Goal: Task Accomplishment & Management: Complete application form

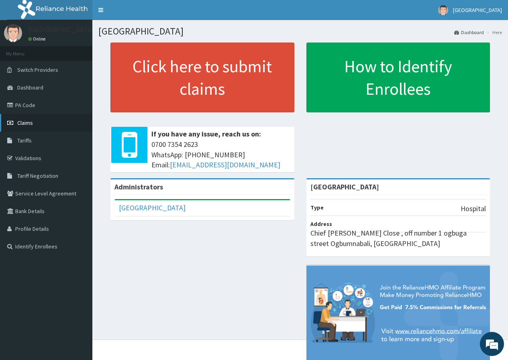
click at [38, 123] on link "Claims" at bounding box center [46, 123] width 92 height 18
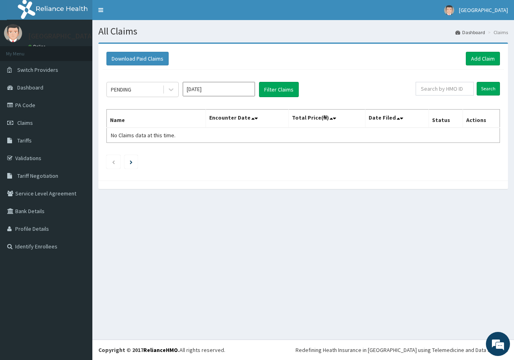
click at [264, 117] on th "Encounter Date" at bounding box center [246, 119] width 83 height 18
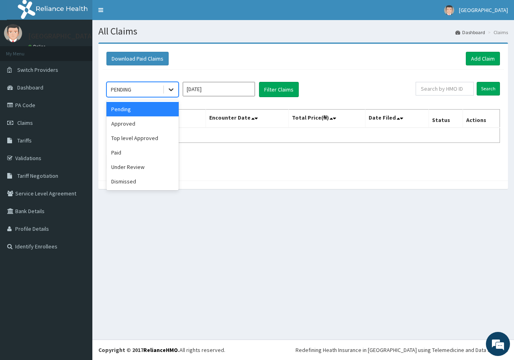
click at [170, 85] on icon at bounding box center [171, 89] width 8 height 8
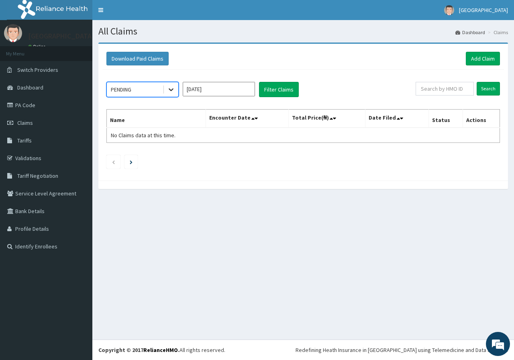
click at [170, 85] on icon at bounding box center [171, 89] width 8 height 8
click at [275, 87] on button "Filter Claims" at bounding box center [279, 89] width 40 height 15
click at [456, 93] on input "text" at bounding box center [444, 89] width 58 height 14
type input "l"
type input "LCH/10118/A"
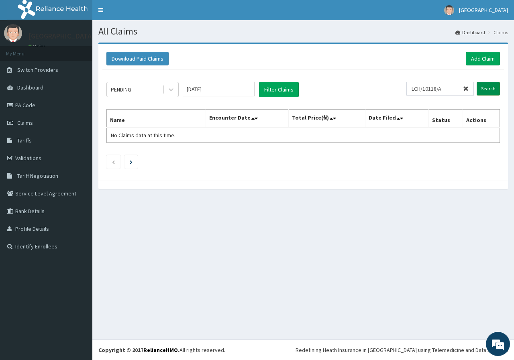
click at [489, 92] on input "Search" at bounding box center [487, 89] width 23 height 14
click at [277, 93] on button "Filter Claims" at bounding box center [279, 89] width 40 height 15
click at [40, 123] on link "Claims" at bounding box center [46, 123] width 92 height 18
click at [150, 61] on button "Download Paid Claims" at bounding box center [137, 59] width 62 height 14
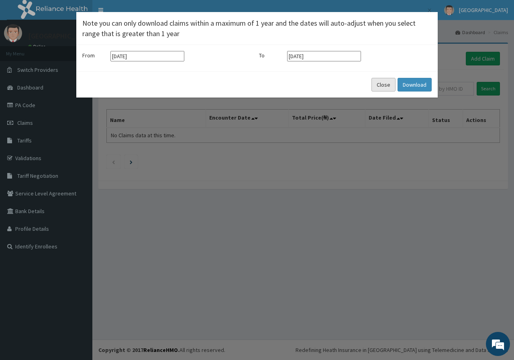
click at [377, 91] on button "Close" at bounding box center [383, 85] width 24 height 14
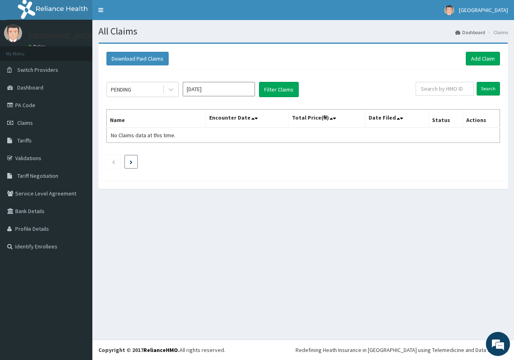
click at [132, 163] on icon "Next page" at bounding box center [131, 162] width 3 height 4
click at [108, 156] on li at bounding box center [113, 162] width 14 height 14
click at [111, 161] on li at bounding box center [113, 162] width 14 height 14
click at [37, 90] on span "Dashboard" at bounding box center [30, 87] width 26 height 7
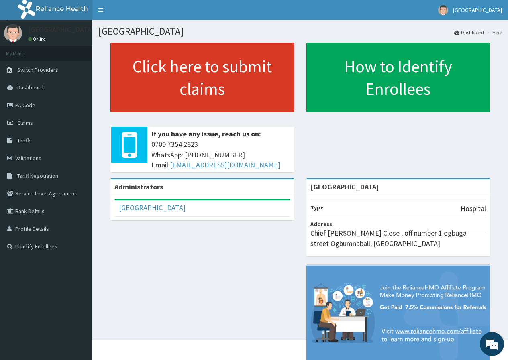
click at [217, 85] on link "Click here to submit claims" at bounding box center [202, 78] width 184 height 70
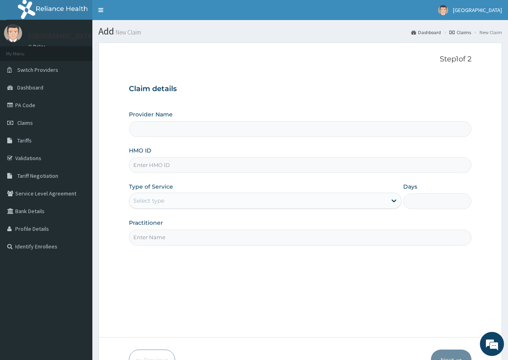
type input "[GEOGRAPHIC_DATA]"
click at [166, 166] on input "HMO ID" at bounding box center [300, 165] width 342 height 16
type input "lch/10118/A"
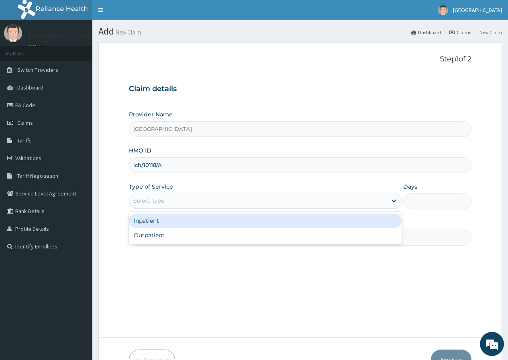
click at [210, 201] on div "Select type" at bounding box center [257, 200] width 257 height 13
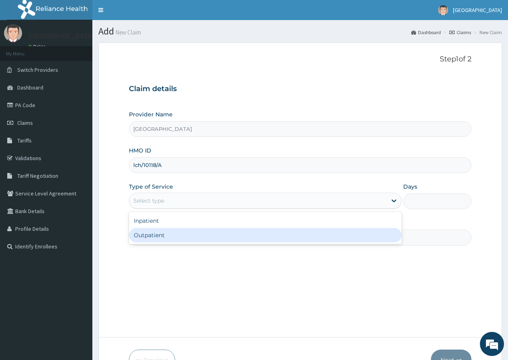
click at [218, 239] on div "Outpatient" at bounding box center [265, 235] width 272 height 14
type input "1"
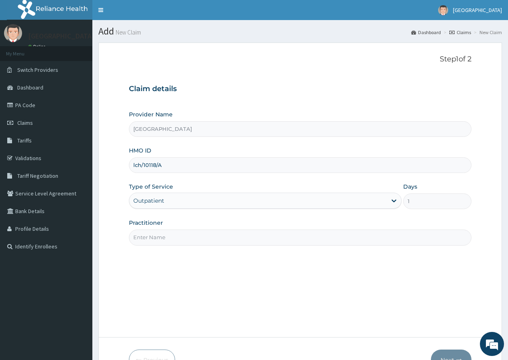
click at [270, 241] on input "Practitioner" at bounding box center [300, 238] width 342 height 16
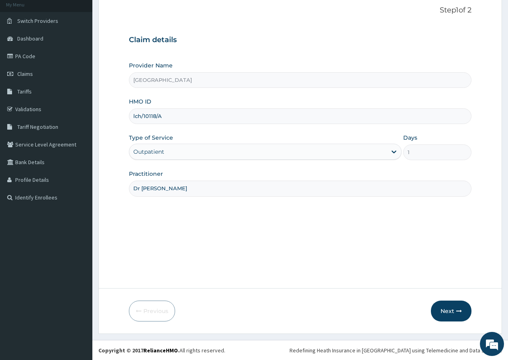
scroll to position [49, 0]
type input "Dr IZU KEN"
click at [453, 301] on button "Next" at bounding box center [451, 310] width 41 height 21
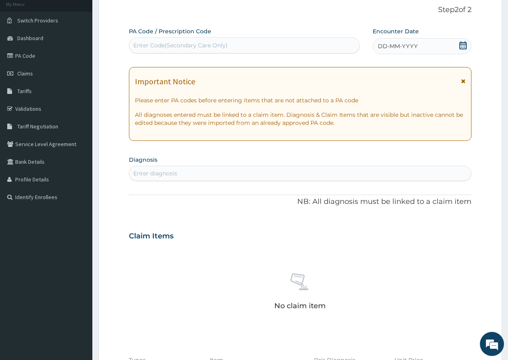
click at [205, 44] on div "Enter Code(Secondary Care Only)" at bounding box center [180, 45] width 94 height 8
drag, startPoint x: 254, startPoint y: 38, endPoint x: 255, endPoint y: 47, distance: 9.3
click at [254, 43] on div "Enter Code(Secondary Care Only)" at bounding box center [244, 45] width 230 height 16
click at [176, 47] on div "Enter Code(Secondary Care Only)" at bounding box center [180, 45] width 94 height 8
click at [59, 77] on link "Claims" at bounding box center [46, 74] width 92 height 18
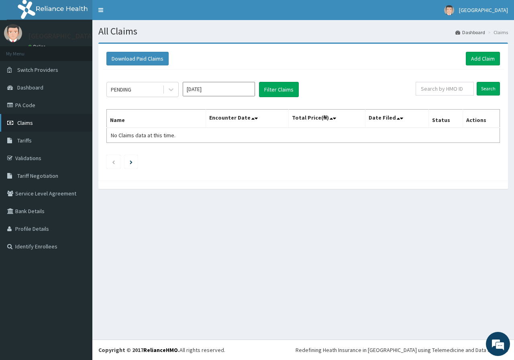
click at [41, 119] on link "Claims" at bounding box center [46, 123] width 92 height 18
click at [287, 91] on button "Filter Claims" at bounding box center [279, 89] width 40 height 15
click at [488, 59] on link "Add Claim" at bounding box center [483, 59] width 34 height 14
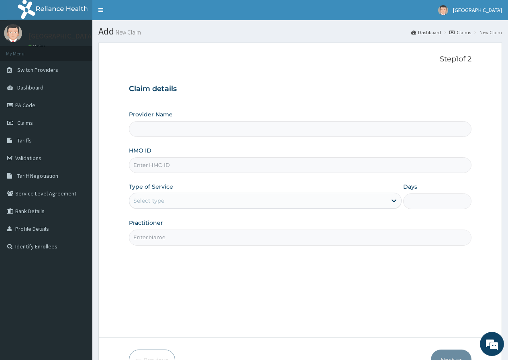
click at [193, 165] on input "HMO ID" at bounding box center [300, 165] width 342 height 16
type input "[GEOGRAPHIC_DATA]"
type input "lch/10118/A"
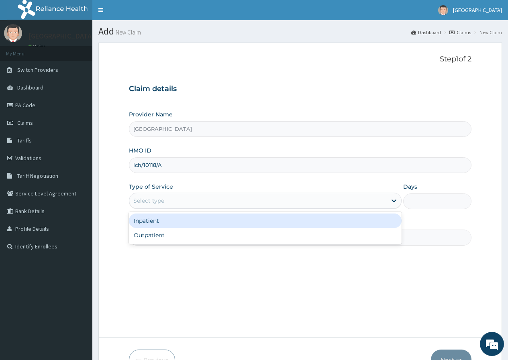
click at [173, 197] on div "Select type" at bounding box center [257, 200] width 257 height 13
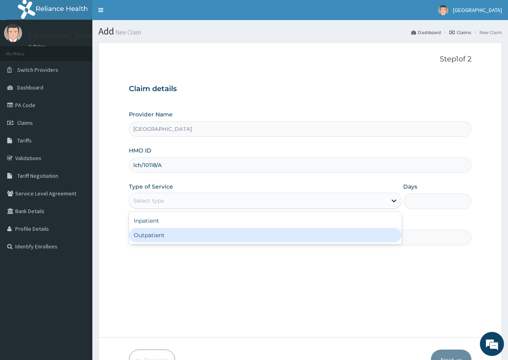
drag, startPoint x: 171, startPoint y: 239, endPoint x: 177, endPoint y: 239, distance: 6.0
click at [172, 239] on div "Outpatient" at bounding box center [265, 235] width 272 height 14
type input "1"
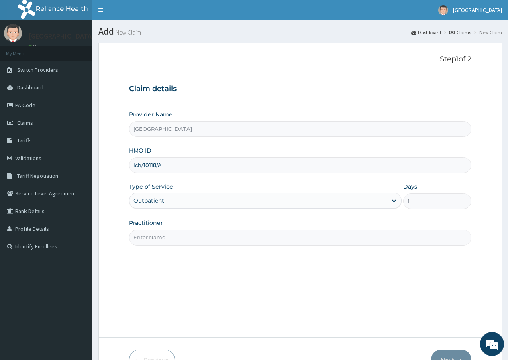
click at [279, 240] on input "Practitioner" at bounding box center [300, 238] width 342 height 16
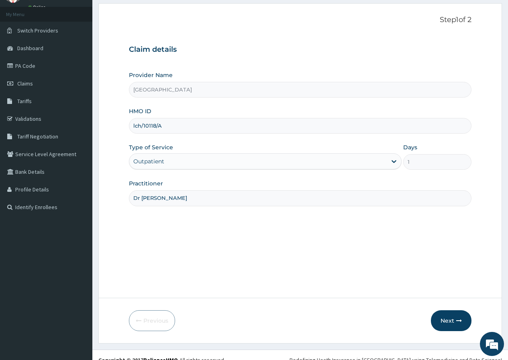
scroll to position [49, 0]
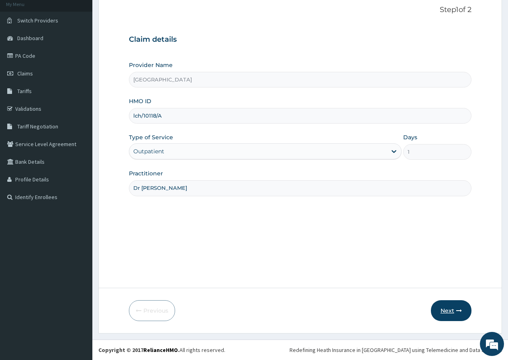
type input "Dr IZU KEN"
click at [445, 305] on button "Next" at bounding box center [451, 310] width 41 height 21
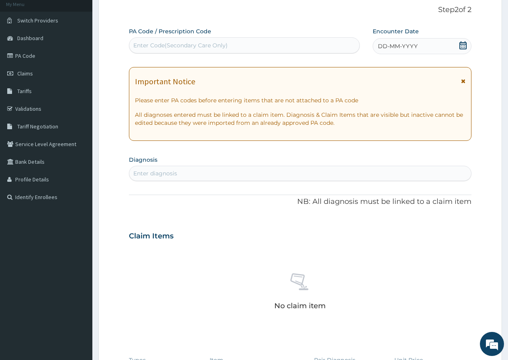
click at [463, 43] on icon at bounding box center [463, 45] width 8 height 8
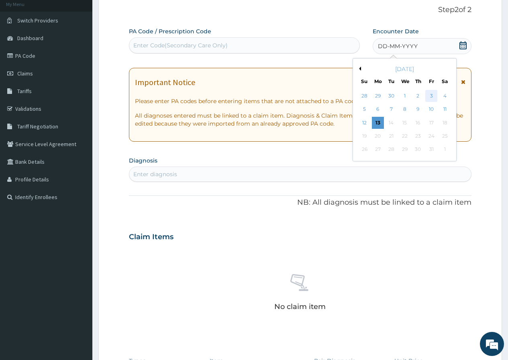
click at [431, 96] on div "3" at bounding box center [431, 96] width 12 height 12
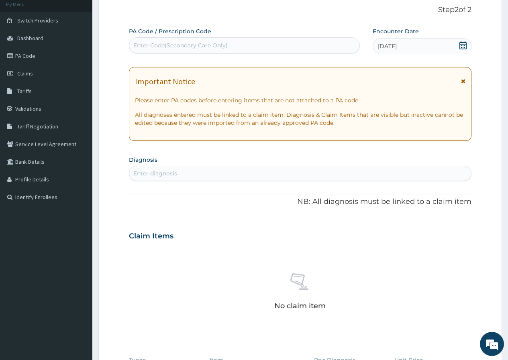
click at [209, 169] on div "Enter diagnosis" at bounding box center [300, 173] width 342 height 13
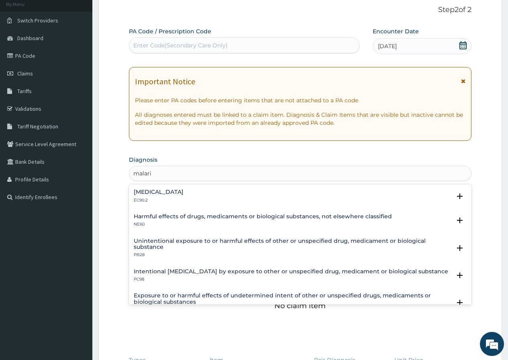
type input "malaria"
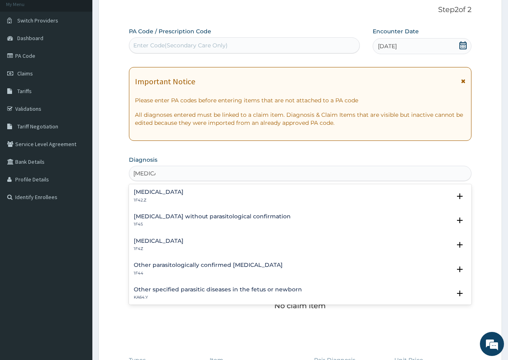
drag, startPoint x: 198, startPoint y: 236, endPoint x: 187, endPoint y: 245, distance: 13.9
click at [199, 242] on div "Malaria, unspecified 1F4Z Select Status Query Query covers suspected (?), Keep …" at bounding box center [300, 247] width 342 height 24
click at [183, 244] on h4 "Malaria, unspecified" at bounding box center [159, 241] width 50 height 6
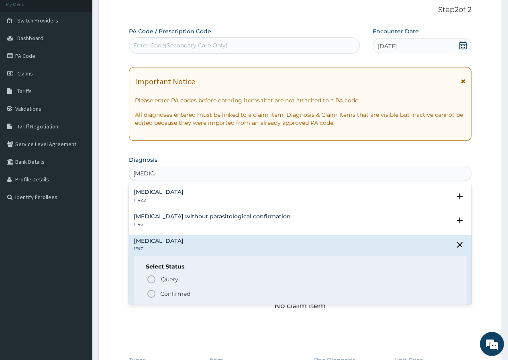
click at [155, 294] on icon "status option filled" at bounding box center [151, 294] width 10 height 10
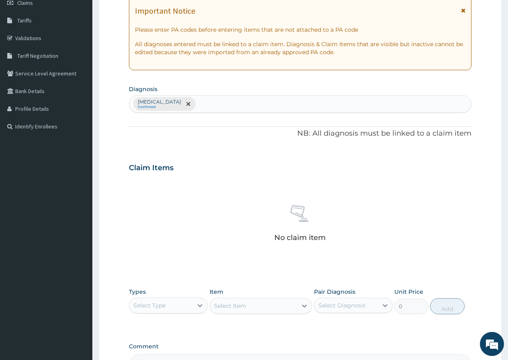
scroll to position [210, 0]
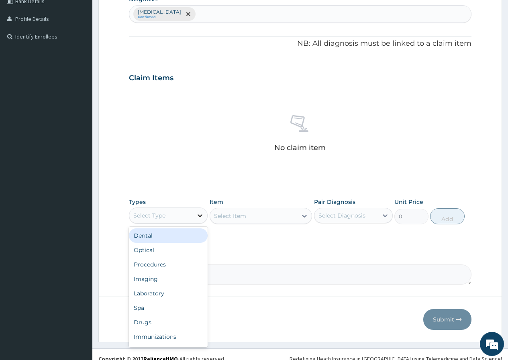
drag, startPoint x: 199, startPoint y: 214, endPoint x: 203, endPoint y: 218, distance: 5.7
click at [203, 218] on icon at bounding box center [200, 215] width 8 height 8
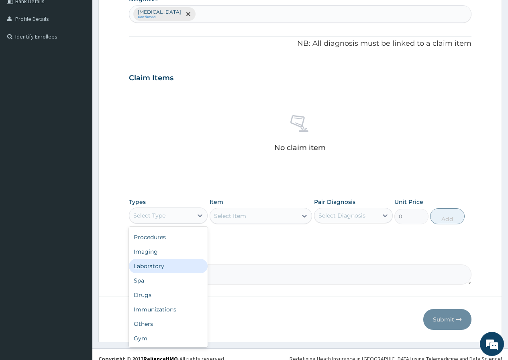
click at [168, 266] on div "Laboratory" at bounding box center [168, 266] width 79 height 14
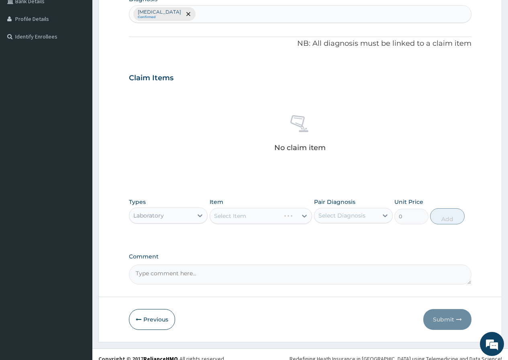
click at [305, 217] on div "Select Item" at bounding box center [260, 216] width 103 height 16
click at [303, 217] on icon at bounding box center [304, 216] width 8 height 8
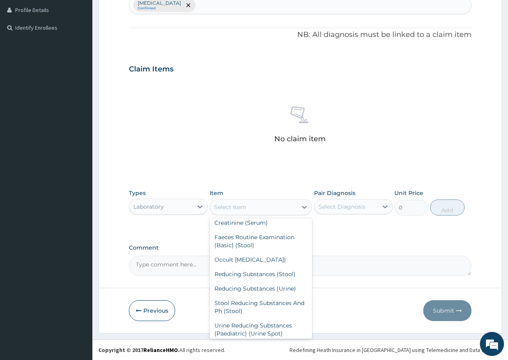
scroll to position [682, 0]
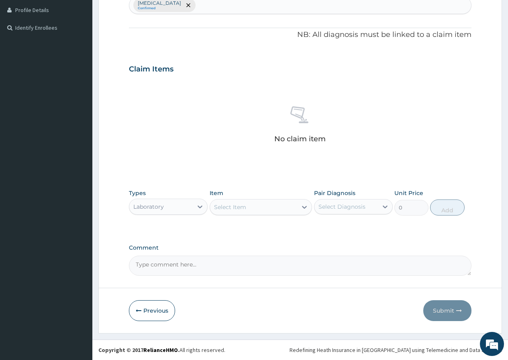
click at [254, 207] on div "Select Item" at bounding box center [253, 207] width 87 height 13
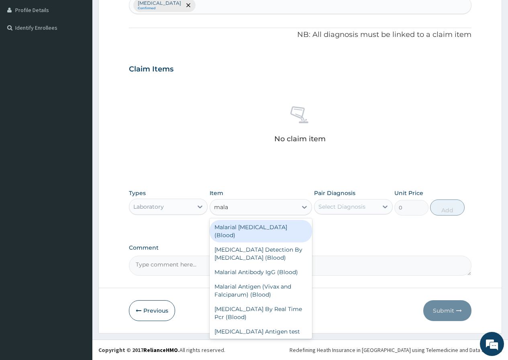
type input "malar"
click at [261, 226] on div "Malarial Parasite (Blood)" at bounding box center [260, 231] width 103 height 22
type input "1100"
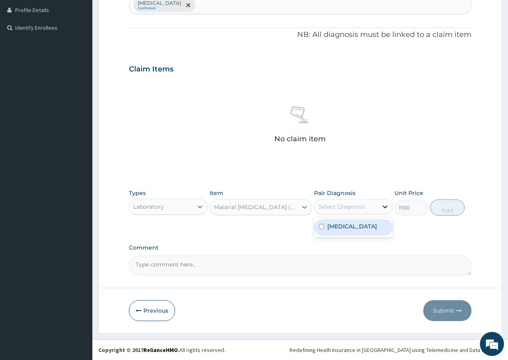
click at [380, 208] on div at bounding box center [385, 206] width 14 height 14
click at [324, 228] on div "Malaria, unspecified" at bounding box center [353, 227] width 79 height 16
checkbox input "true"
click at [445, 205] on button "Add" at bounding box center [447, 207] width 34 height 16
type input "0"
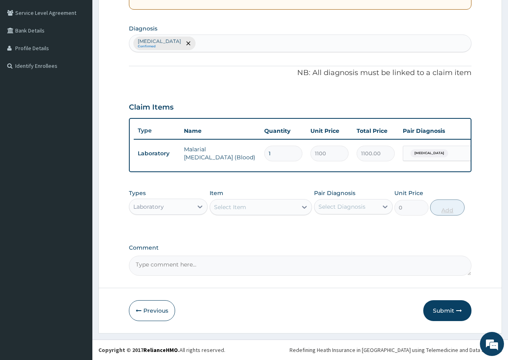
scroll to position [187, 0]
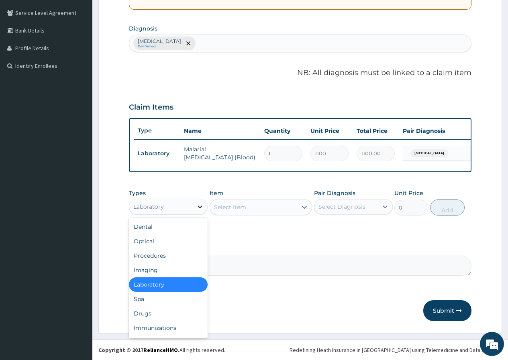
click at [199, 208] on icon at bounding box center [200, 207] width 8 height 8
drag, startPoint x: 298, startPoint y: 203, endPoint x: 300, endPoint y: 207, distance: 4.8
click at [298, 203] on div at bounding box center [304, 207] width 14 height 14
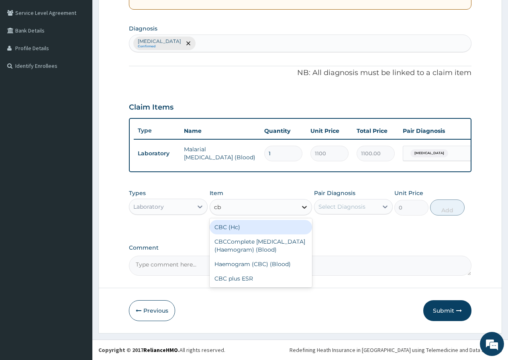
type input "cbc"
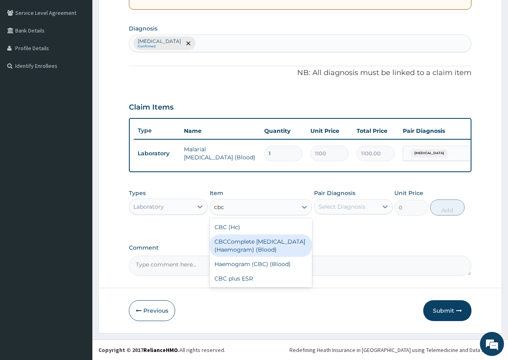
drag, startPoint x: 276, startPoint y: 243, endPoint x: 281, endPoint y: 242, distance: 5.8
click at [276, 244] on div "CBCComplete Blood Count (Haemogram) (Blood)" at bounding box center [260, 245] width 103 height 22
type input "2000"
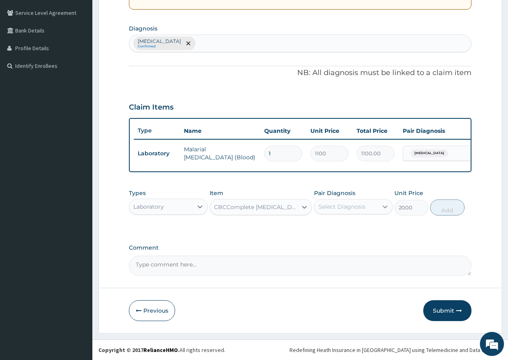
click at [384, 206] on icon at bounding box center [385, 207] width 8 height 8
click at [322, 228] on input "checkbox" at bounding box center [321, 226] width 5 height 5
checkbox input "true"
click at [452, 211] on button "Add" at bounding box center [447, 207] width 34 height 16
type input "0"
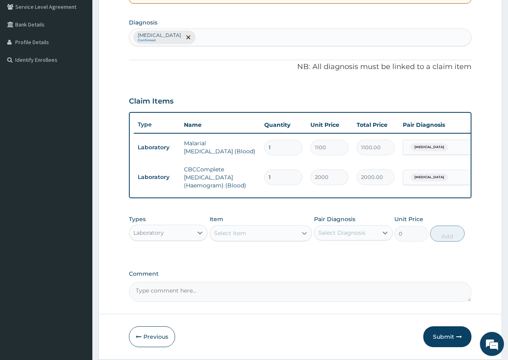
click at [305, 237] on icon at bounding box center [304, 233] width 8 height 8
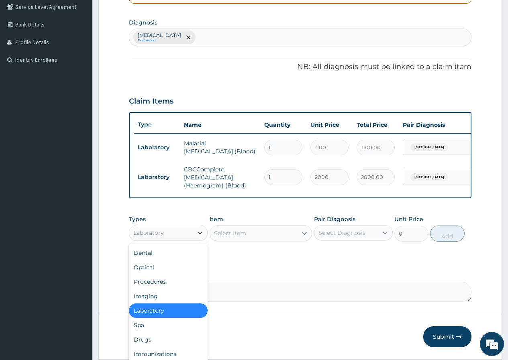
click at [201, 237] on icon at bounding box center [200, 233] width 8 height 8
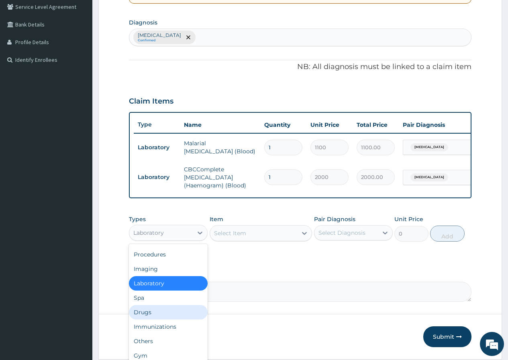
click at [169, 313] on div "Drugs" at bounding box center [168, 312] width 79 height 14
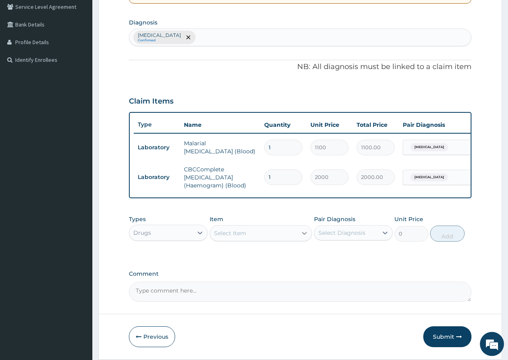
click at [303, 237] on icon at bounding box center [304, 233] width 8 height 8
click at [289, 236] on div "Select Item" at bounding box center [253, 233] width 87 height 13
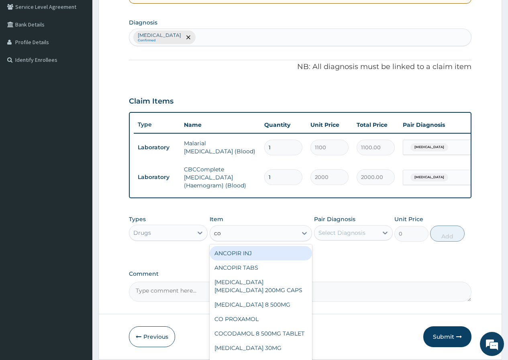
type input "coa"
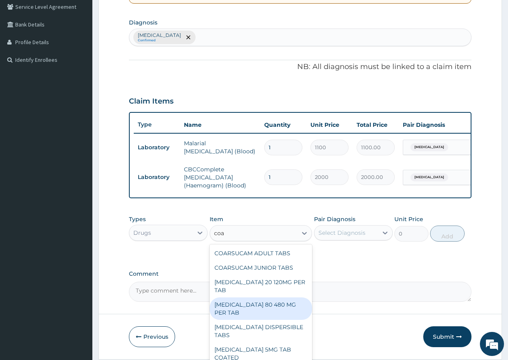
click at [291, 301] on div "COARTEM 80 480 MG PER TAB" at bounding box center [260, 308] width 103 height 22
type input "380.5"
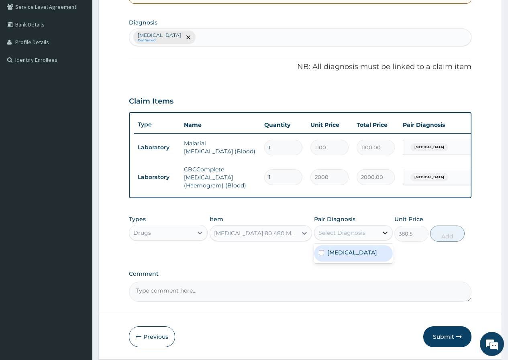
click at [385, 237] on icon at bounding box center [385, 233] width 8 height 8
click at [323, 255] on input "checkbox" at bounding box center [321, 252] width 5 height 5
checkbox input "true"
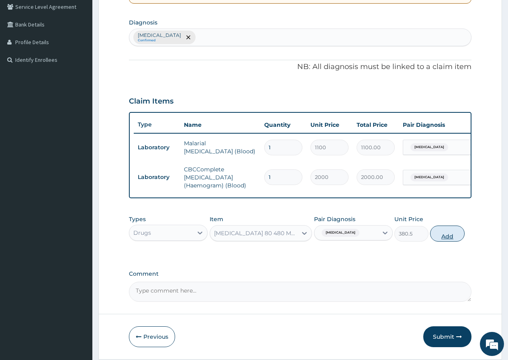
click at [441, 242] on button "Add" at bounding box center [447, 234] width 34 height 16
type input "0"
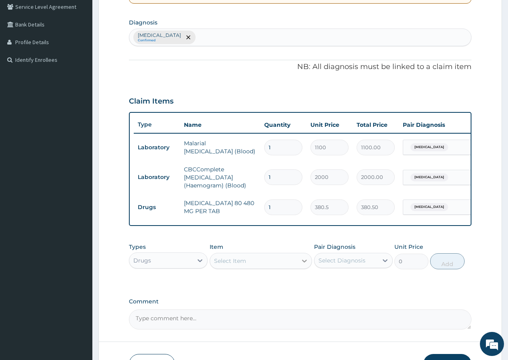
click at [301, 263] on icon at bounding box center [304, 261] width 8 height 8
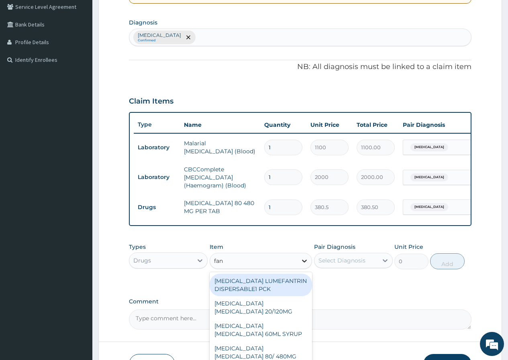
type input "fans"
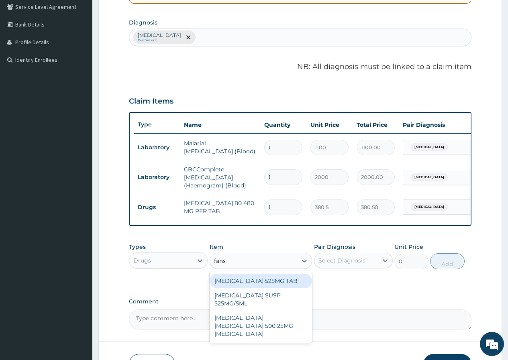
click at [280, 285] on div "FANSIDAR 525MG TAB" at bounding box center [260, 281] width 103 height 14
type input "135"
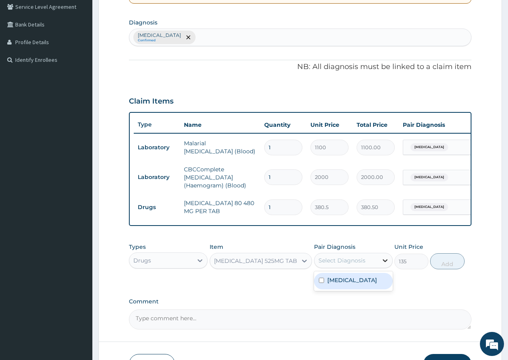
click at [384, 264] on icon at bounding box center [385, 260] width 8 height 8
click at [323, 283] on input "checkbox" at bounding box center [321, 280] width 5 height 5
checkbox input "true"
click at [450, 265] on button "Add" at bounding box center [447, 261] width 34 height 16
type input "0"
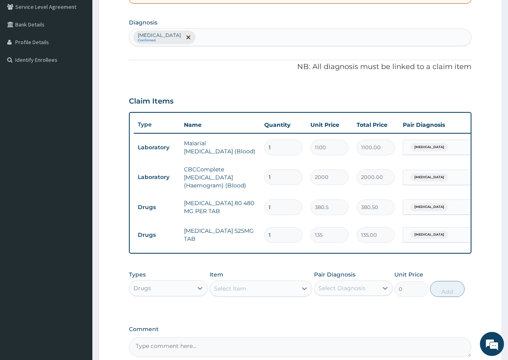
click at [271, 209] on input "1" at bounding box center [283, 207] width 38 height 16
type input "0.00"
type input "6"
type input "2283.00"
type input "6"
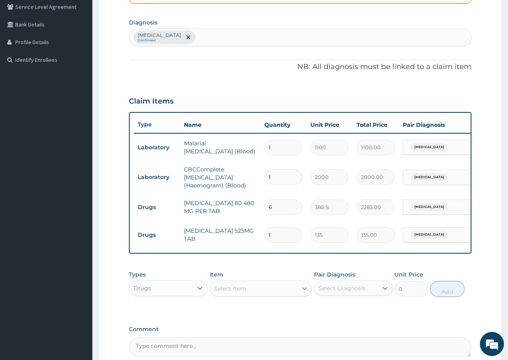
click at [307, 293] on icon at bounding box center [304, 289] width 8 height 8
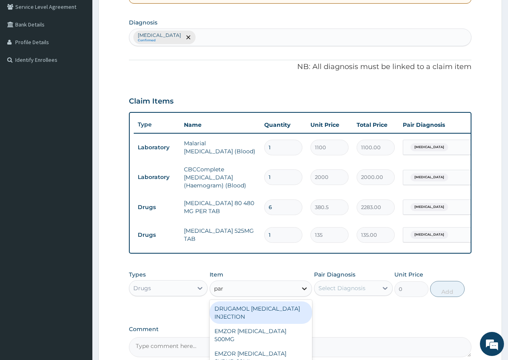
type input "para"
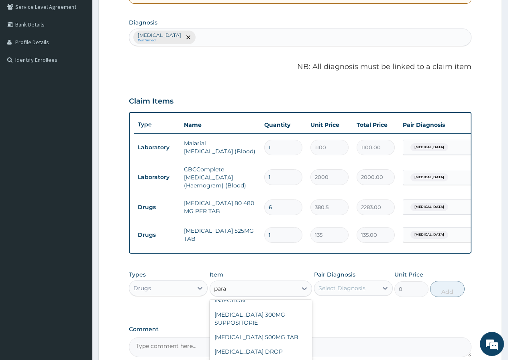
scroll to position [186, 0]
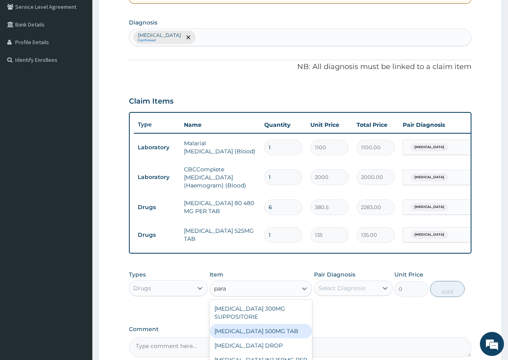
click at [281, 336] on div "PARACETAMOL 500MG TAB" at bounding box center [260, 331] width 103 height 14
type input "15"
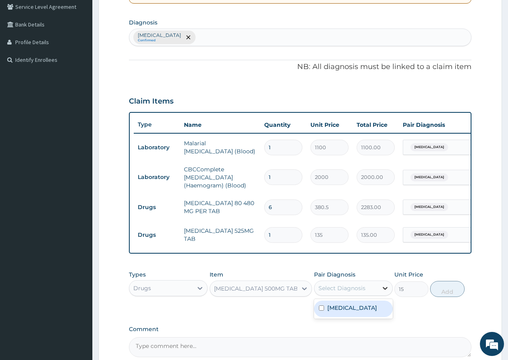
click at [384, 295] on div at bounding box center [385, 288] width 14 height 14
click at [319, 311] on input "checkbox" at bounding box center [321, 307] width 5 height 5
checkbox input "true"
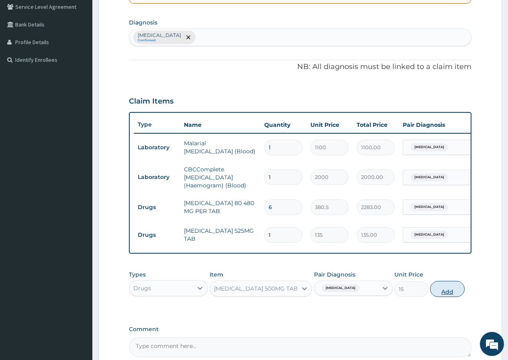
click at [437, 297] on button "Add" at bounding box center [447, 289] width 34 height 16
type input "0"
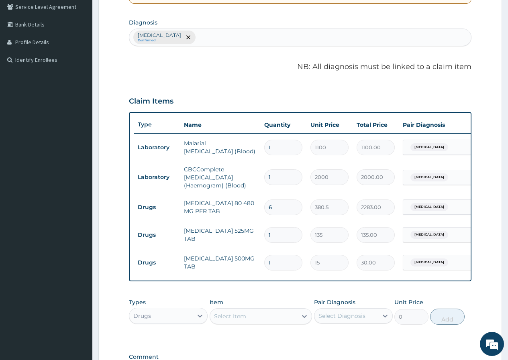
type input "2"
type input "30.00"
type input "3"
type input "45.00"
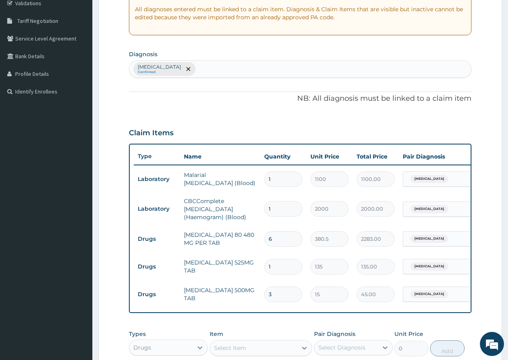
scroll to position [227, 0]
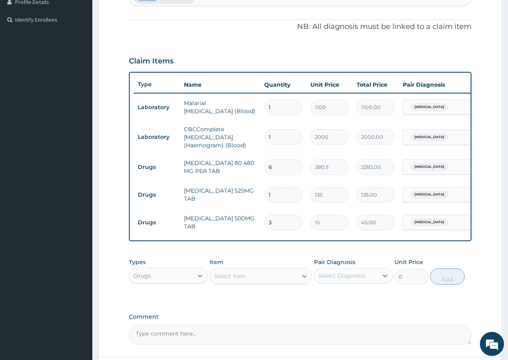
type input "3"
click at [284, 197] on input "1" at bounding box center [283, 195] width 38 height 16
type input "0.00"
type input "3"
type input "405.00"
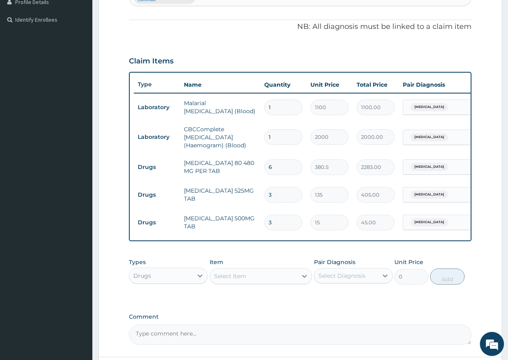
type input "3"
click at [273, 223] on input "3" at bounding box center [283, 223] width 38 height 16
type input "0.00"
type input "1"
type input "15.00"
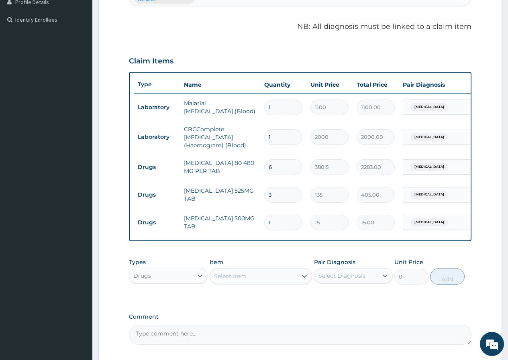
type input "18"
type input "270.00"
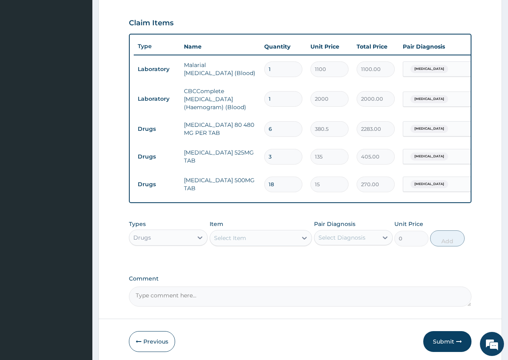
scroll to position [302, 0]
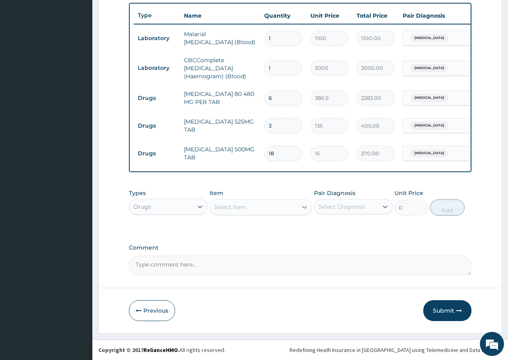
type input "18"
click at [310, 203] on div at bounding box center [304, 207] width 14 height 14
click at [305, 208] on icon at bounding box center [304, 207] width 5 height 3
click at [305, 208] on icon at bounding box center [304, 207] width 8 height 8
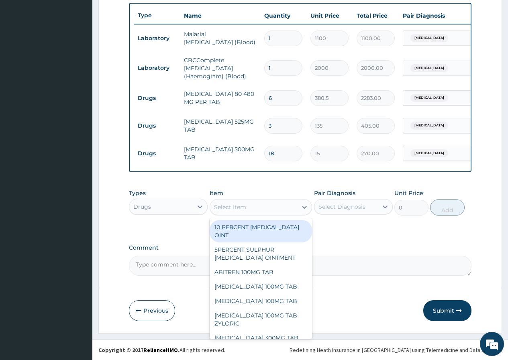
click at [339, 225] on div "Types Drugs Item option PARACETAMOL 500MG TAB, selected. option 10 PERCENT SALI…" at bounding box center [300, 208] width 342 height 47
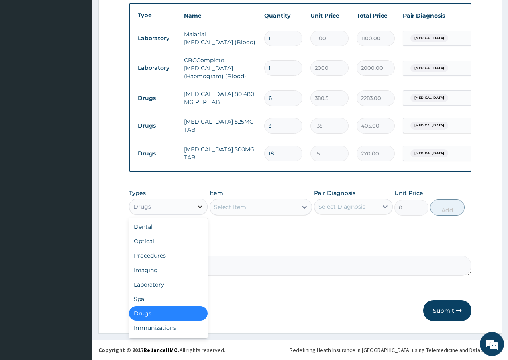
click at [198, 205] on icon at bounding box center [200, 207] width 8 height 8
click at [320, 250] on label "Comment" at bounding box center [300, 247] width 342 height 7
click at [320, 256] on textarea "Comment" at bounding box center [300, 266] width 342 height 20
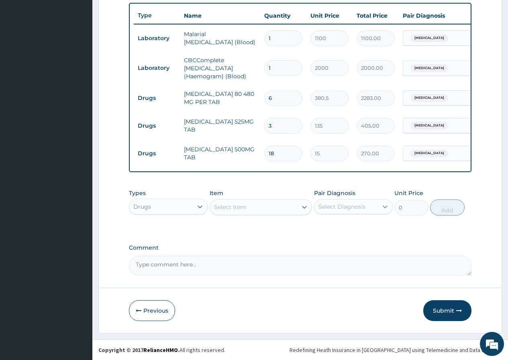
click at [384, 206] on icon at bounding box center [385, 207] width 8 height 8
drag, startPoint x: 247, startPoint y: 252, endPoint x: 279, endPoint y: 224, distance: 42.6
click at [256, 247] on div "Comment" at bounding box center [300, 259] width 342 height 31
click at [305, 206] on icon at bounding box center [304, 207] width 8 height 8
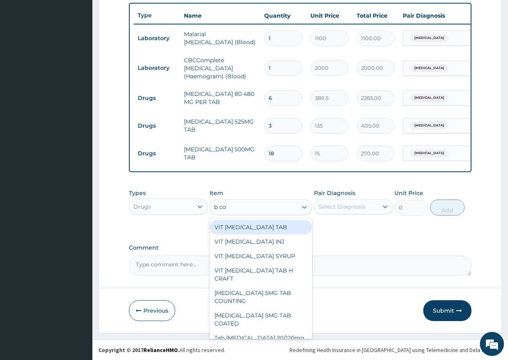
type input "b com"
click at [265, 229] on div "VIT B COMPLEX TAB" at bounding box center [260, 227] width 103 height 14
type input "27"
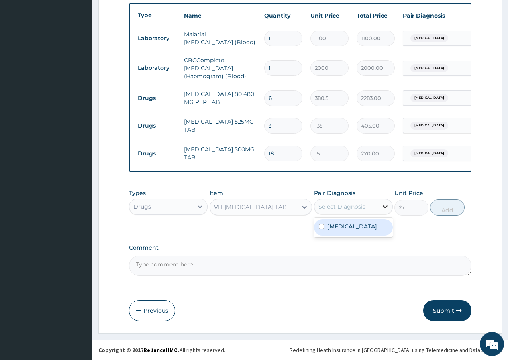
click at [388, 207] on icon at bounding box center [385, 207] width 8 height 8
click at [321, 227] on input "checkbox" at bounding box center [321, 226] width 5 height 5
checkbox input "true"
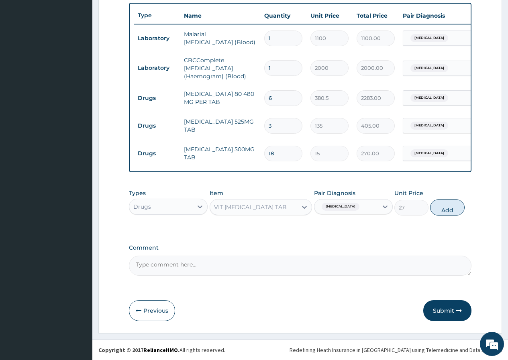
click at [443, 210] on button "Add" at bounding box center [447, 207] width 34 height 16
type input "0"
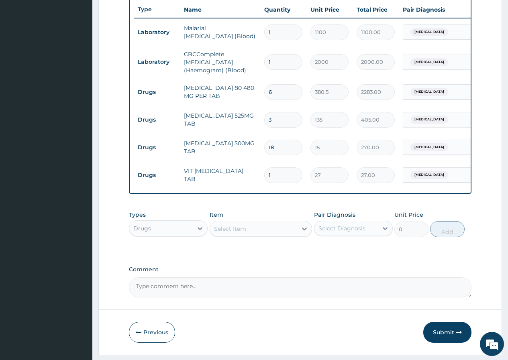
type input "0.00"
type input "2"
type input "54.00"
type input "20"
type input "540.00"
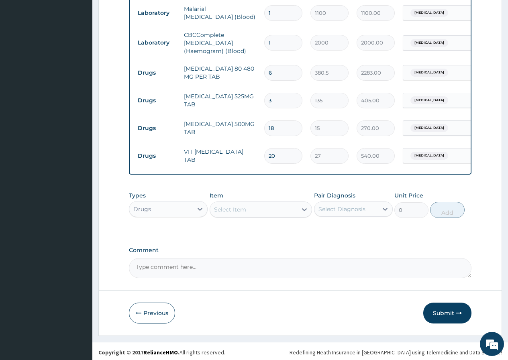
scroll to position [329, 0]
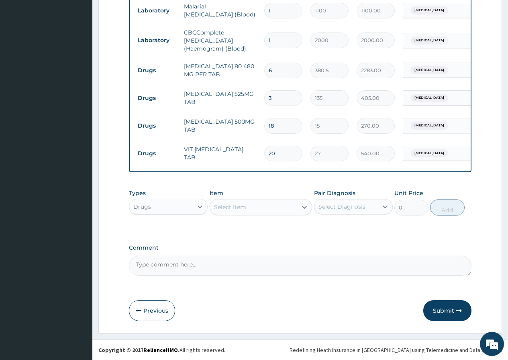
type input "20"
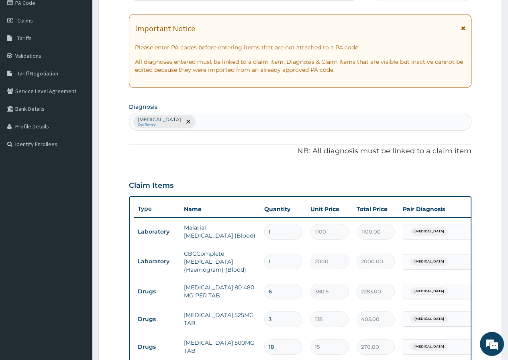
scroll to position [241, 0]
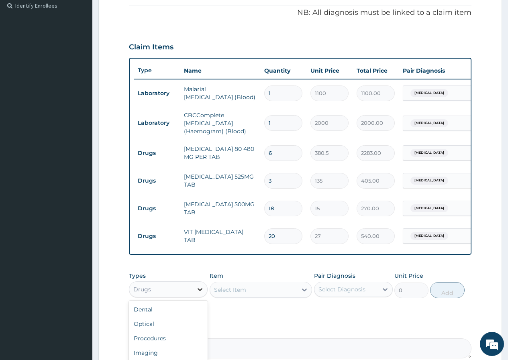
click at [202, 293] on icon at bounding box center [200, 289] width 8 height 8
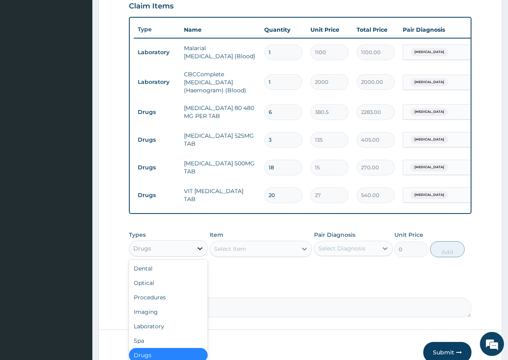
scroll to position [329, 0]
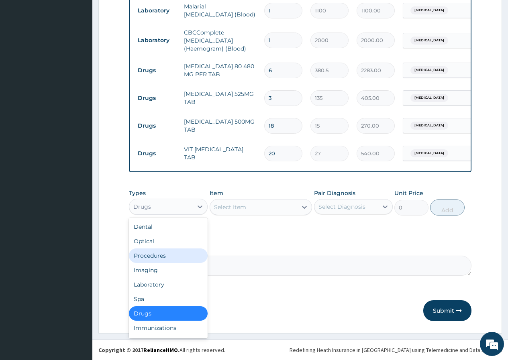
click at [157, 255] on div "Procedures" at bounding box center [168, 255] width 79 height 14
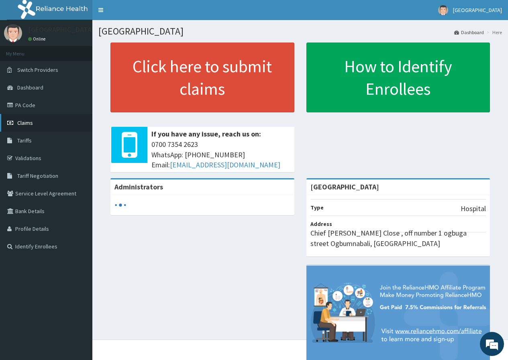
click at [25, 120] on span "Claims" at bounding box center [25, 122] width 16 height 7
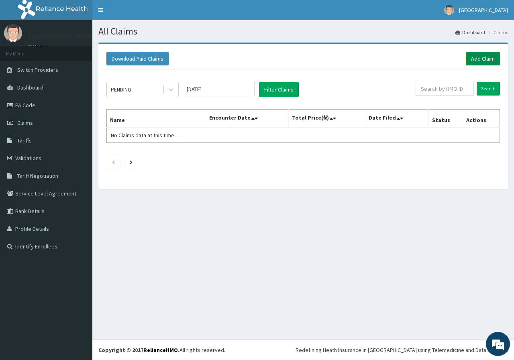
click at [473, 61] on link "Add Claim" at bounding box center [483, 59] width 34 height 14
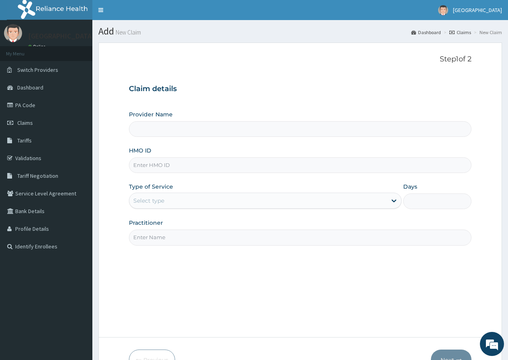
click at [254, 199] on div "Select type" at bounding box center [257, 200] width 257 height 13
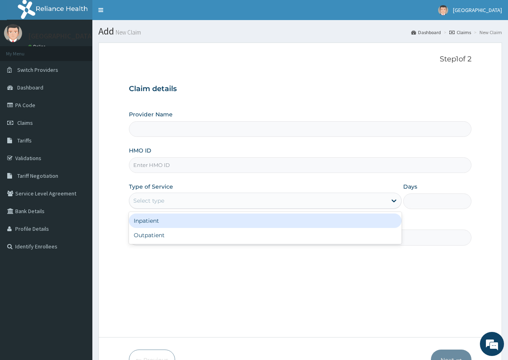
type input "[GEOGRAPHIC_DATA]"
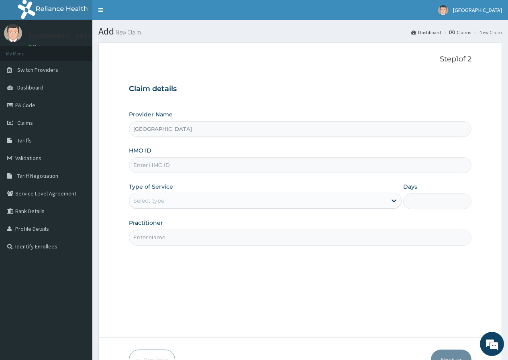
click at [232, 168] on input "HMO ID" at bounding box center [300, 165] width 342 height 16
type input "l"
type input "LCH/10118/A"
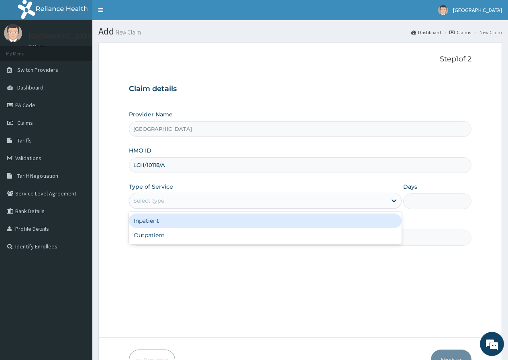
click at [195, 204] on div "Select type" at bounding box center [257, 200] width 257 height 13
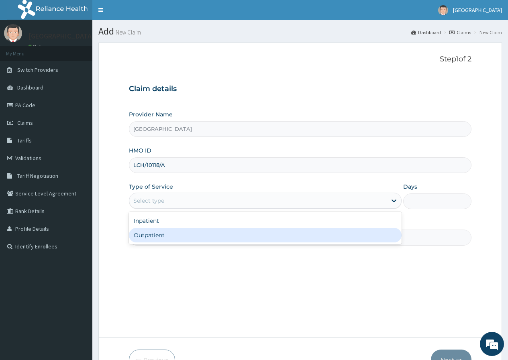
click at [268, 236] on div "Outpatient" at bounding box center [265, 235] width 272 height 14
type input "1"
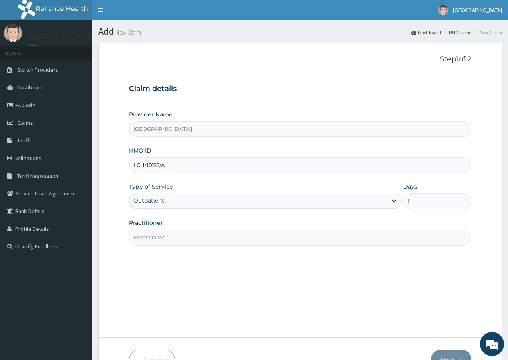
click at [369, 244] on input "Practitioner" at bounding box center [300, 238] width 342 height 16
drag, startPoint x: 300, startPoint y: 233, endPoint x: 320, endPoint y: 232, distance: 20.1
click at [306, 233] on input "Practitioner" at bounding box center [300, 238] width 342 height 16
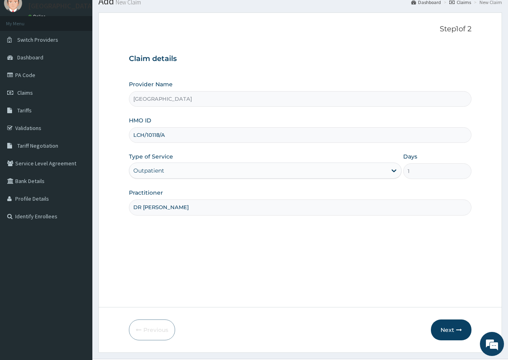
scroll to position [49, 0]
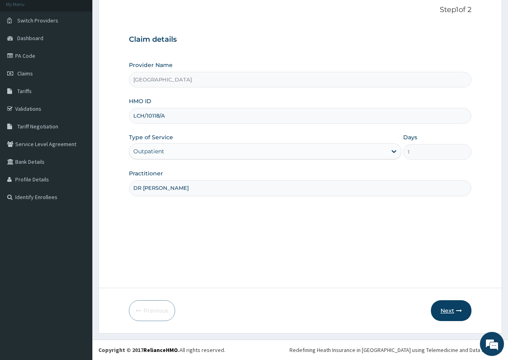
type input "DR IZU KEN"
click at [441, 309] on button "Next" at bounding box center [451, 310] width 41 height 21
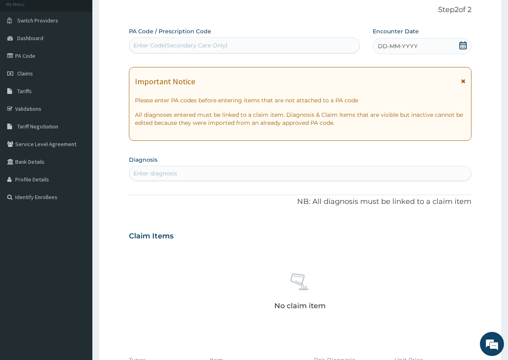
click at [376, 179] on div "Enter diagnosis" at bounding box center [300, 173] width 342 height 13
click at [460, 45] on icon at bounding box center [463, 45] width 8 height 8
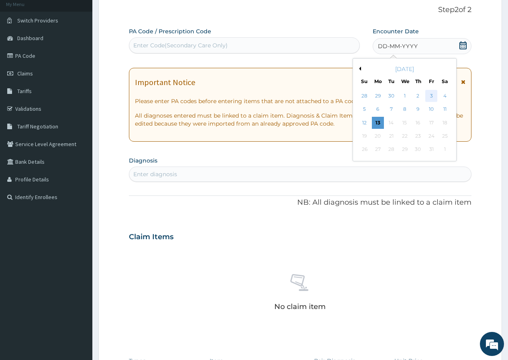
click at [435, 98] on div "3" at bounding box center [431, 96] width 12 height 12
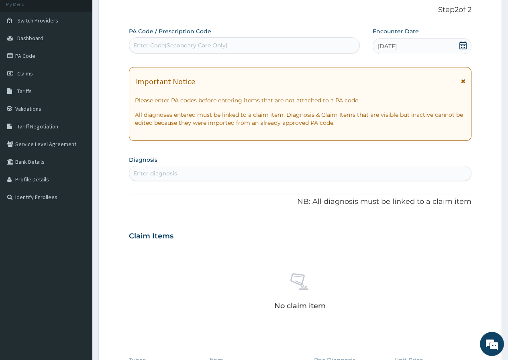
click at [351, 175] on div "Enter diagnosis" at bounding box center [300, 173] width 342 height 13
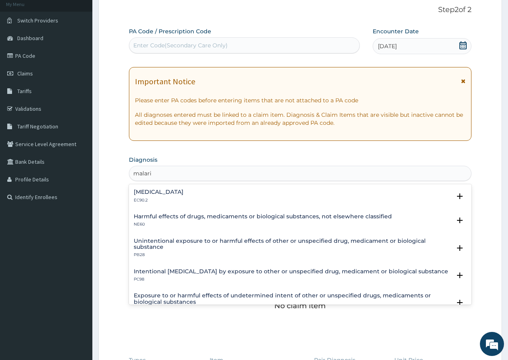
type input "malaria"
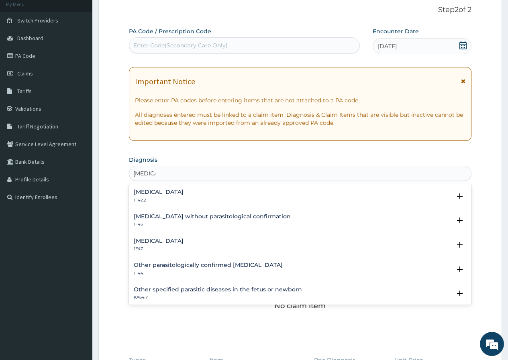
click at [183, 242] on h4 "Malaria, unspecified" at bounding box center [159, 241] width 50 height 6
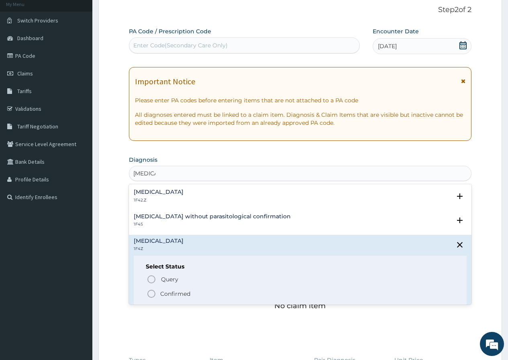
drag, startPoint x: 144, startPoint y: 291, endPoint x: 148, endPoint y: 293, distance: 4.7
click at [146, 292] on div "Select Status Query Query covers suspected (?), Keep in view (kiv), Ruled out (…" at bounding box center [300, 281] width 333 height 51
click at [152, 294] on icon "status option filled" at bounding box center [151, 294] width 10 height 10
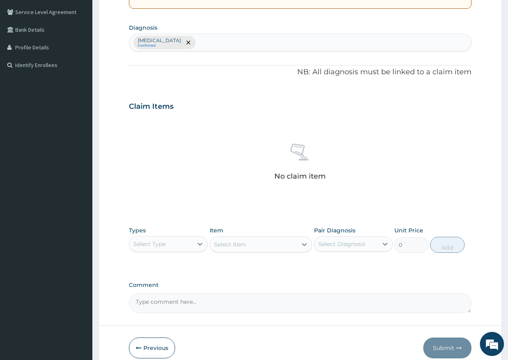
scroll to position [219, 0]
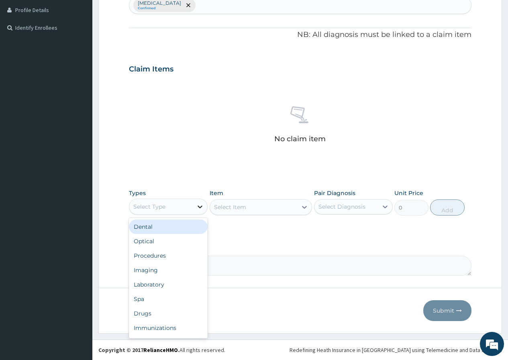
click at [199, 206] on icon at bounding box center [199, 206] width 5 height 3
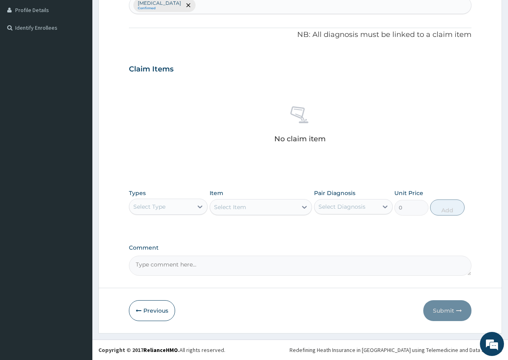
click at [230, 157] on div "No claim item" at bounding box center [300, 126] width 342 height 92
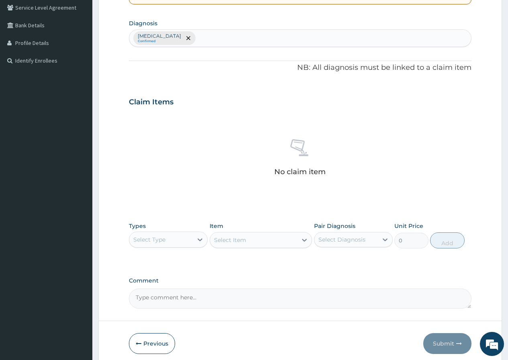
scroll to position [138, 0]
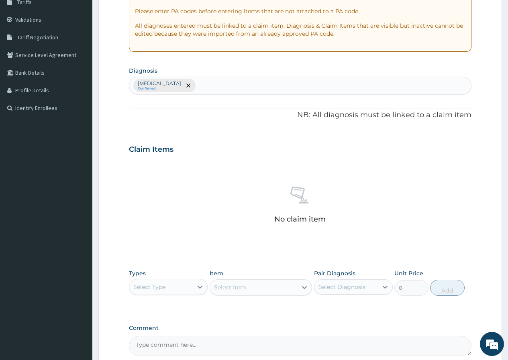
click at [230, 85] on div "Malaria, unspecified Confirmed" at bounding box center [300, 85] width 342 height 17
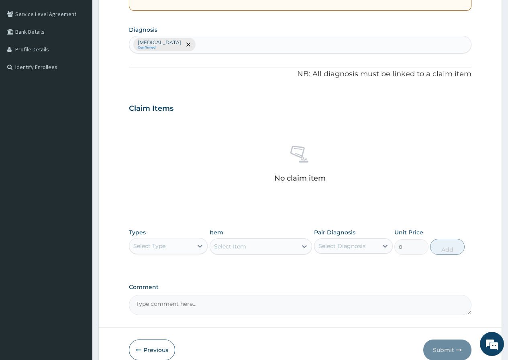
scroll to position [219, 0]
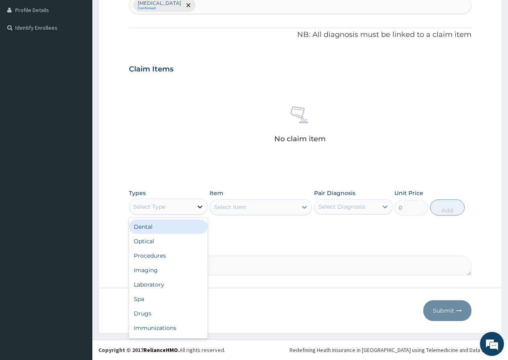
click at [195, 205] on div at bounding box center [200, 206] width 14 height 14
click at [198, 258] on div "Procedures" at bounding box center [168, 255] width 79 height 14
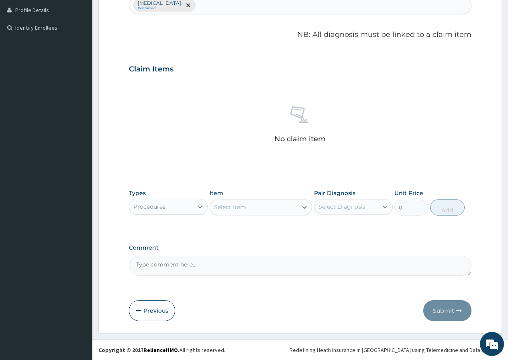
click at [307, 208] on icon at bounding box center [304, 207] width 8 height 8
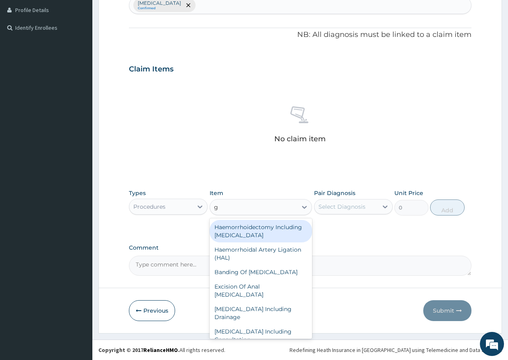
type input "gp"
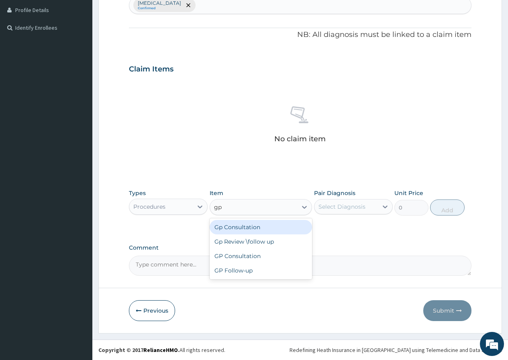
click at [238, 228] on div "Gp Consultation" at bounding box center [260, 227] width 103 height 14
type input "2000"
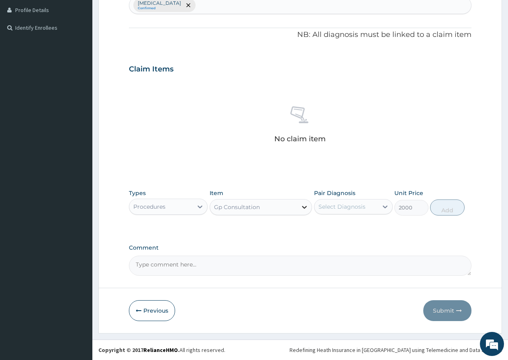
click at [302, 210] on icon at bounding box center [304, 207] width 8 height 8
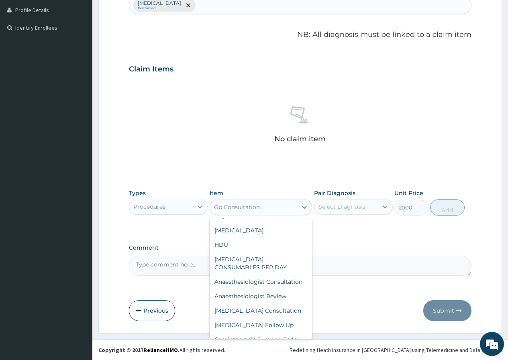
scroll to position [16293, 0]
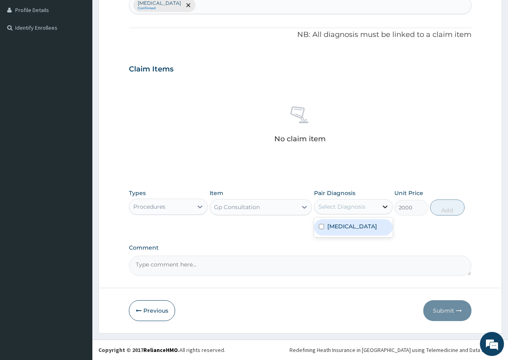
click at [390, 203] on div at bounding box center [385, 206] width 14 height 14
click at [323, 225] on input "checkbox" at bounding box center [321, 226] width 5 height 5
checkbox input "true"
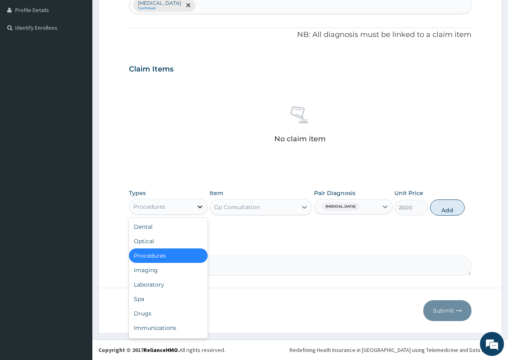
click at [202, 209] on icon at bounding box center [200, 207] width 8 height 8
click at [169, 283] on div "Laboratory" at bounding box center [168, 284] width 79 height 14
type input "0"
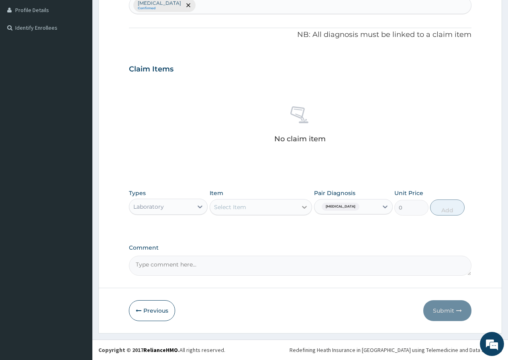
click at [303, 205] on icon at bounding box center [304, 207] width 8 height 8
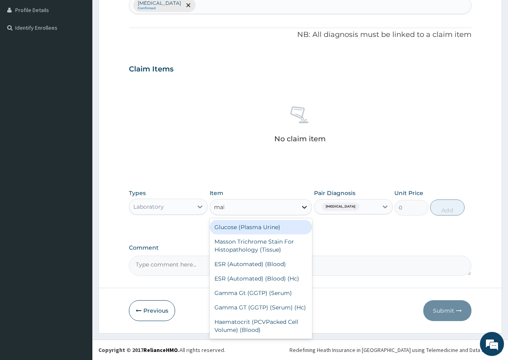
type input "mala"
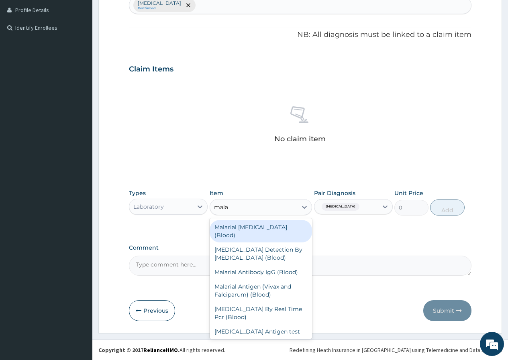
click at [301, 222] on div "Malarial Parasite (Blood)" at bounding box center [260, 231] width 103 height 22
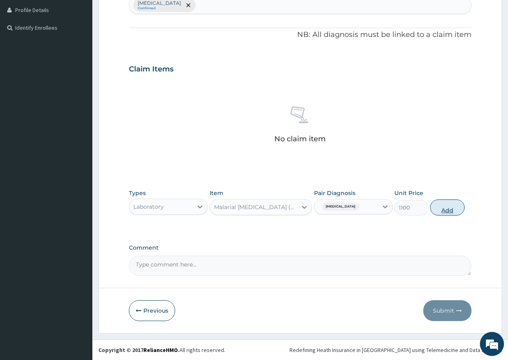
click at [449, 206] on button "Add" at bounding box center [447, 207] width 34 height 16
type input "0"
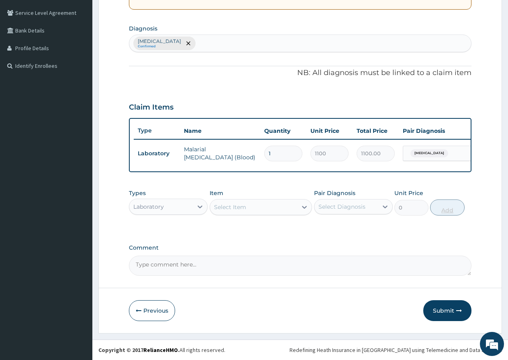
scroll to position [187, 0]
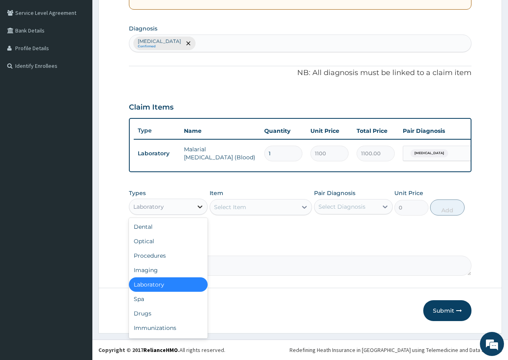
click at [203, 207] on icon at bounding box center [200, 207] width 8 height 8
click at [194, 252] on div "Procedures" at bounding box center [168, 255] width 79 height 14
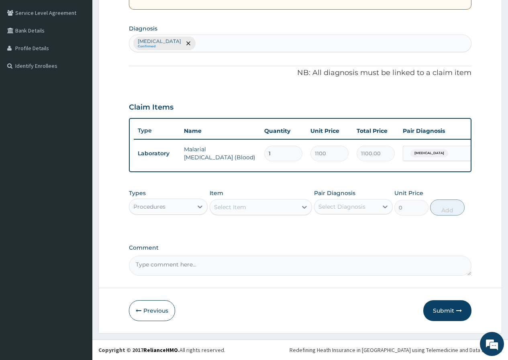
click at [299, 206] on div at bounding box center [304, 207] width 14 height 14
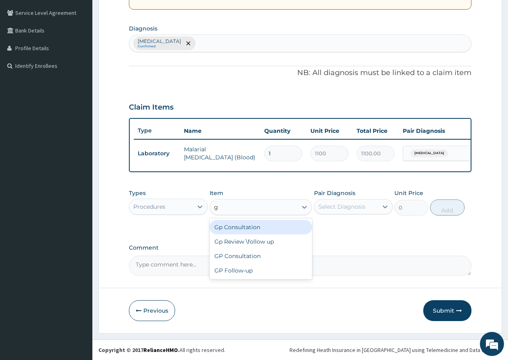
type input "gp"
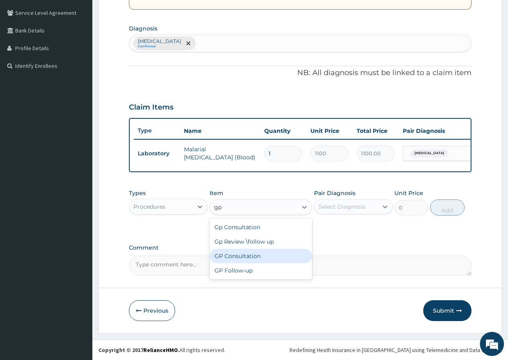
click at [283, 254] on div "GP Consultation" at bounding box center [260, 256] width 103 height 14
type input "3000"
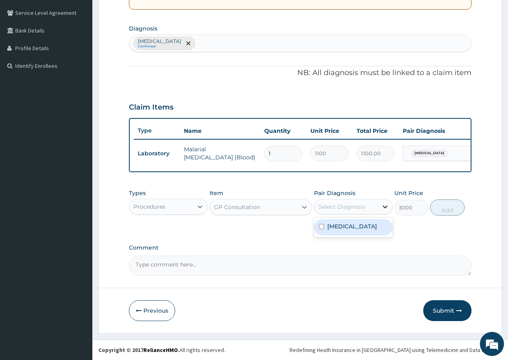
click at [387, 208] on icon at bounding box center [385, 207] width 8 height 8
click at [320, 224] on input "checkbox" at bounding box center [321, 226] width 5 height 5
checkbox input "true"
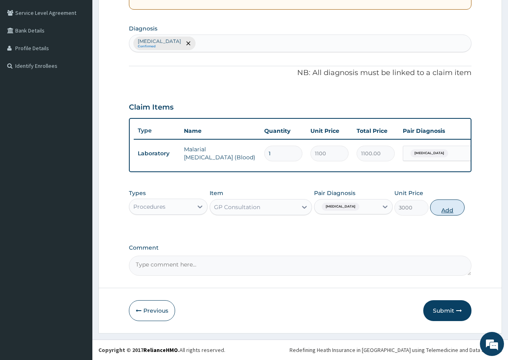
click at [447, 208] on button "Add" at bounding box center [447, 207] width 34 height 16
type input "0"
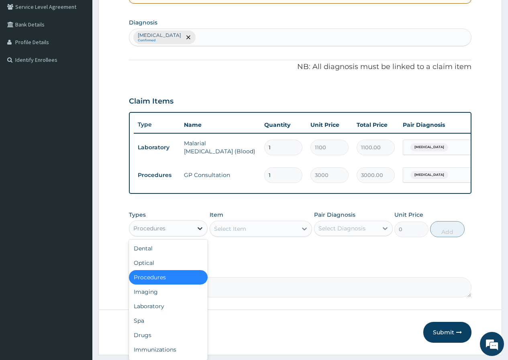
click at [201, 232] on icon at bounding box center [200, 228] width 8 height 8
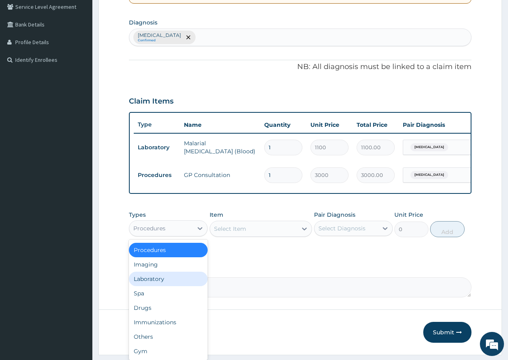
click at [185, 280] on div "Laboratory" at bounding box center [168, 279] width 79 height 14
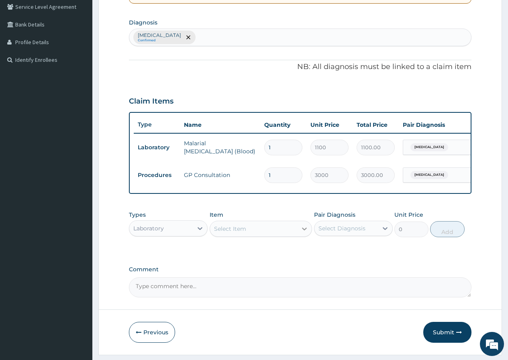
click at [301, 233] on icon at bounding box center [304, 229] width 8 height 8
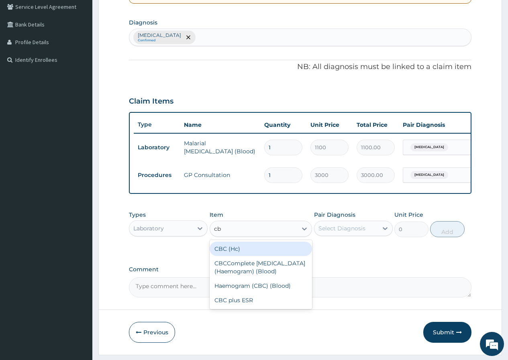
type input "cbc"
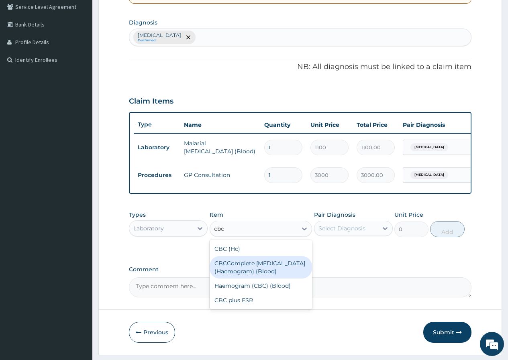
click at [236, 272] on div "CBCComplete Blood Count (Haemogram) (Blood)" at bounding box center [260, 267] width 103 height 22
type input "2000"
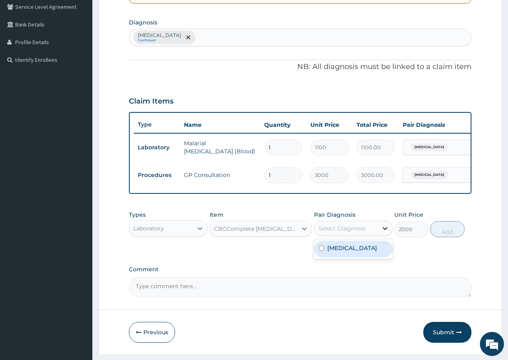
click at [385, 232] on icon at bounding box center [385, 228] width 8 height 8
click at [320, 251] on input "checkbox" at bounding box center [321, 248] width 5 height 5
checkbox input "true"
click at [449, 237] on button "Add" at bounding box center [447, 229] width 34 height 16
type input "0"
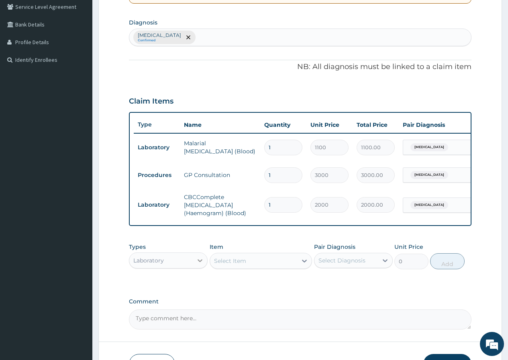
click at [202, 264] on icon at bounding box center [200, 260] width 8 height 8
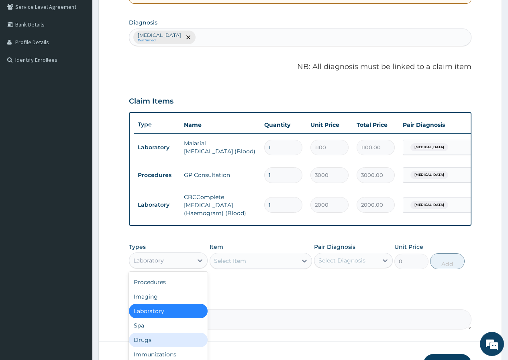
click at [183, 345] on div "Drugs" at bounding box center [168, 340] width 79 height 14
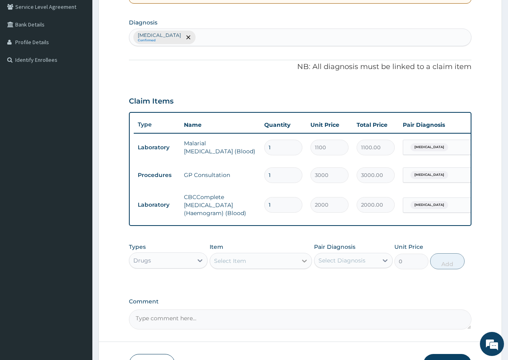
click at [307, 265] on icon at bounding box center [304, 261] width 8 height 8
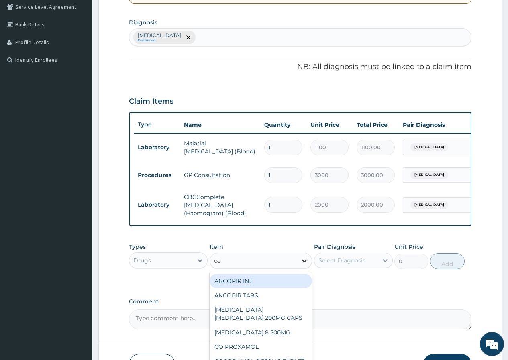
type input "coa"
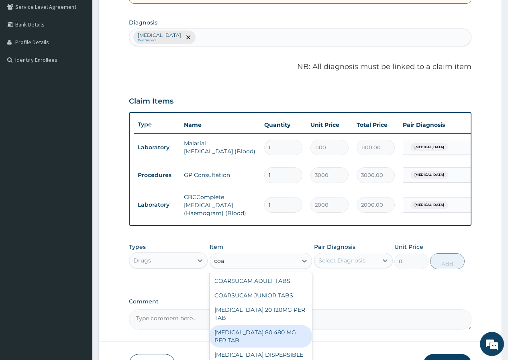
click at [296, 332] on div "COARTEM 80 480 MG PER TAB" at bounding box center [260, 336] width 103 height 22
type input "380.5"
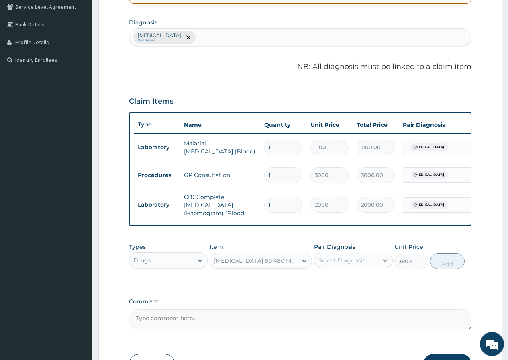
click at [382, 259] on div at bounding box center [385, 260] width 14 height 14
click at [319, 283] on div "Malaria, unspecified" at bounding box center [353, 281] width 79 height 16
checkbox input "true"
click at [444, 269] on button "Add" at bounding box center [447, 261] width 34 height 16
type input "0"
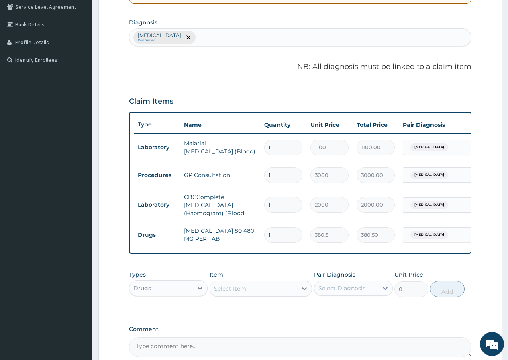
click at [279, 239] on input "1" at bounding box center [283, 235] width 38 height 16
type input "0.00"
type input "6"
type input "2283.00"
type input "6"
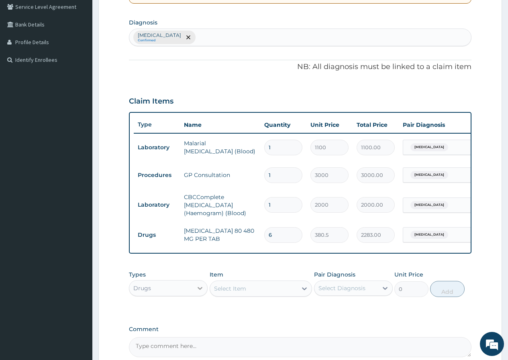
click at [200, 292] on icon at bounding box center [200, 288] width 8 height 8
click at [300, 295] on div at bounding box center [304, 288] width 14 height 14
click at [302, 293] on icon at bounding box center [304, 289] width 8 height 8
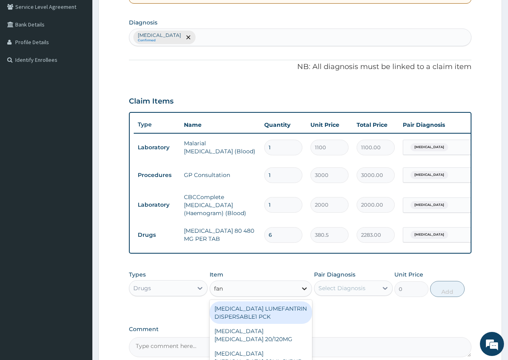
type input "fans"
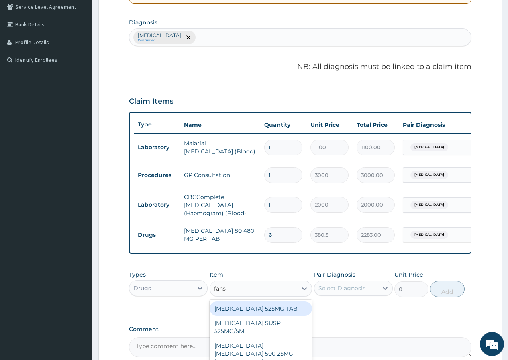
click at [288, 315] on div "FANSIDAR 525MG TAB" at bounding box center [260, 308] width 103 height 14
type input "135"
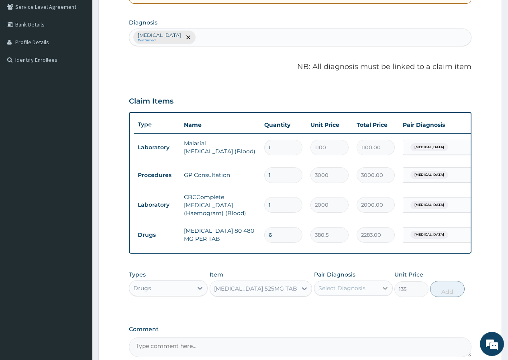
click at [388, 292] on icon at bounding box center [385, 288] width 8 height 8
click at [319, 311] on input "checkbox" at bounding box center [321, 307] width 5 height 5
checkbox input "true"
click at [456, 297] on button "Add" at bounding box center [447, 289] width 34 height 16
type input "0"
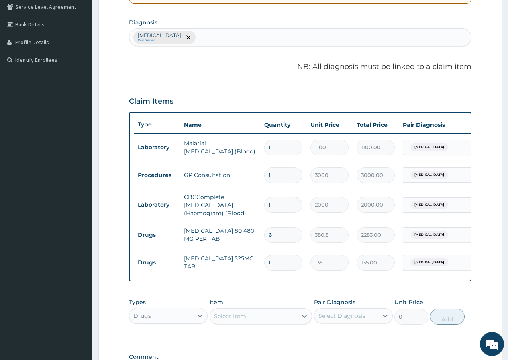
type input "0.00"
type input "3"
type input "405.00"
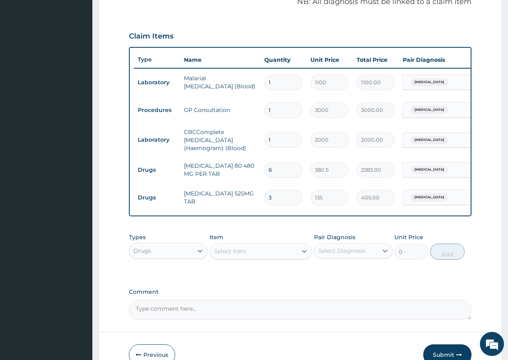
scroll to position [267, 0]
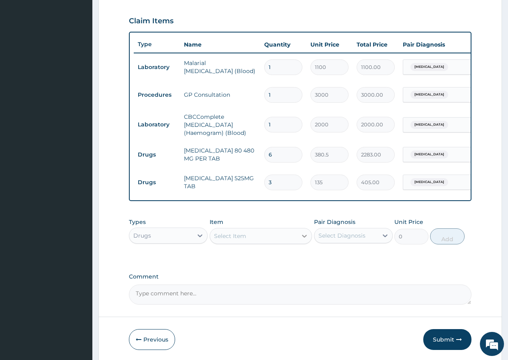
type input "3"
click at [306, 240] on icon at bounding box center [304, 236] width 8 height 8
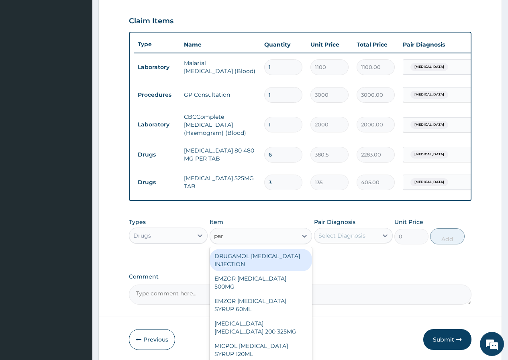
type input "para"
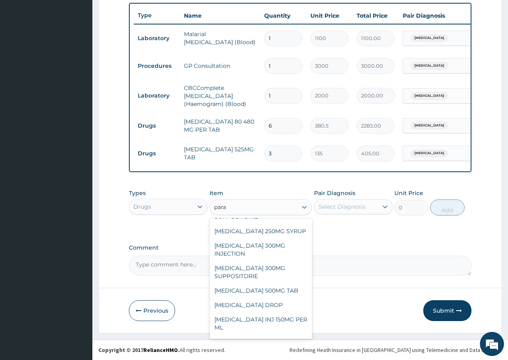
scroll to position [161, 0]
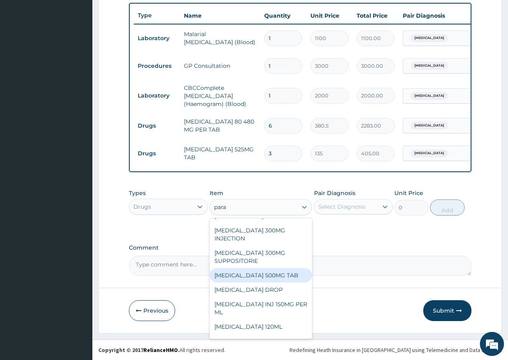
click at [297, 278] on div "PARACETAMOL 500MG TAB" at bounding box center [260, 275] width 103 height 14
type input "15"
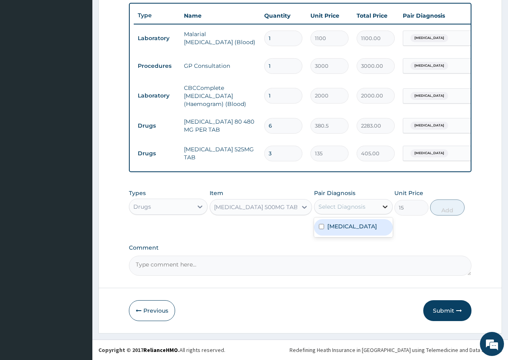
click at [380, 205] on div at bounding box center [385, 206] width 14 height 14
click at [319, 226] on input "checkbox" at bounding box center [321, 226] width 5 height 5
checkbox input "true"
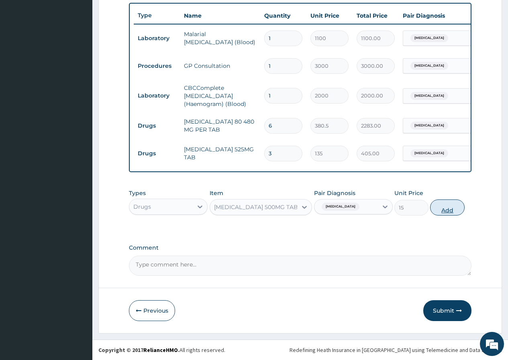
click at [435, 210] on button "Add" at bounding box center [447, 207] width 34 height 16
type input "0"
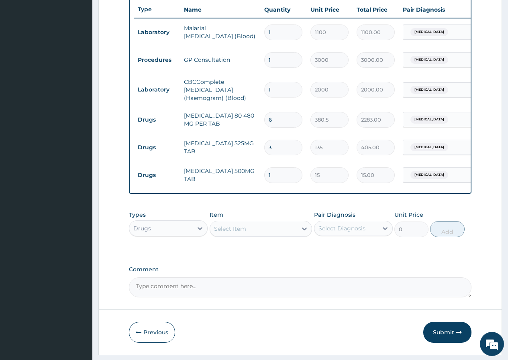
type input "0.00"
type input "1"
type input "15.00"
type input "18"
type input "270.00"
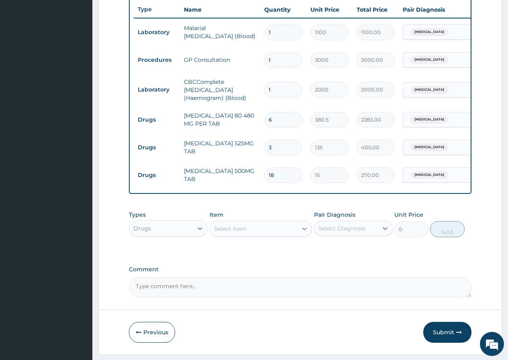
type input "18"
click at [307, 233] on icon at bounding box center [304, 229] width 8 height 8
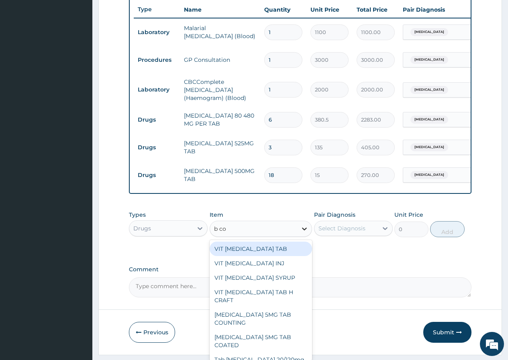
type input "b com"
click at [278, 249] on div "VIT B COMPLEX TAB" at bounding box center [260, 249] width 103 height 14
type input "27"
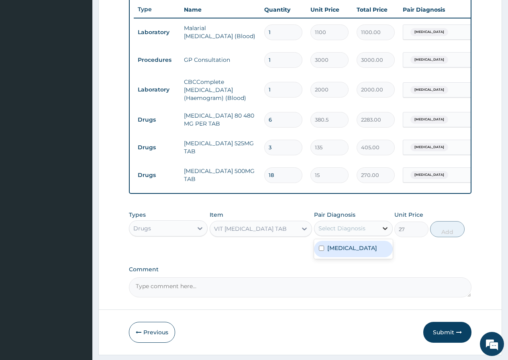
click at [387, 232] on icon at bounding box center [385, 228] width 8 height 8
click at [321, 251] on div "Malaria, unspecified" at bounding box center [353, 249] width 79 height 16
checkbox input "true"
click at [437, 234] on button "Add" at bounding box center [447, 229] width 34 height 16
type input "0"
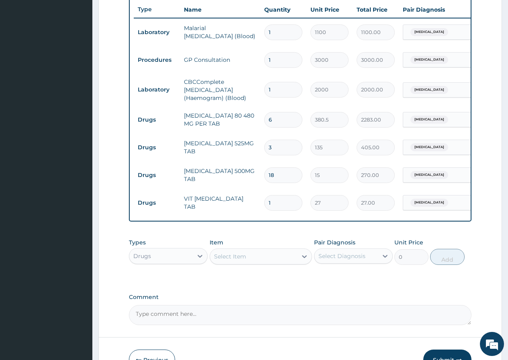
type input "0.00"
type input "2"
type input "54.00"
type input "20"
type input "540.00"
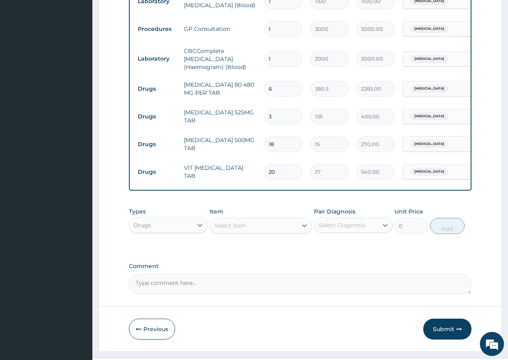
scroll to position [357, 0]
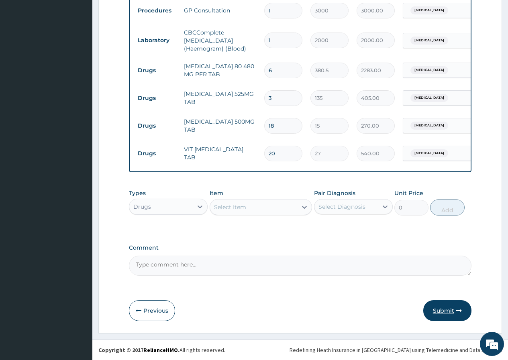
type input "20"
click at [446, 308] on button "Submit" at bounding box center [447, 310] width 48 height 21
click at [433, 318] on button "Submit" at bounding box center [447, 310] width 48 height 21
click at [436, 311] on button "Submit" at bounding box center [447, 310] width 48 height 21
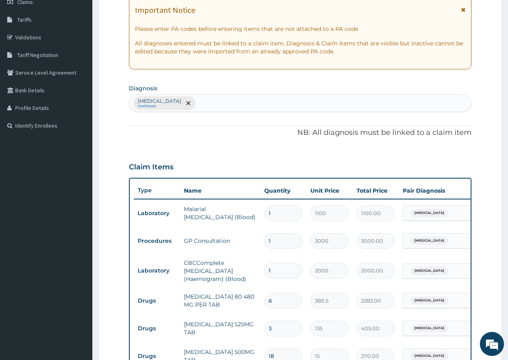
scroll to position [0, 0]
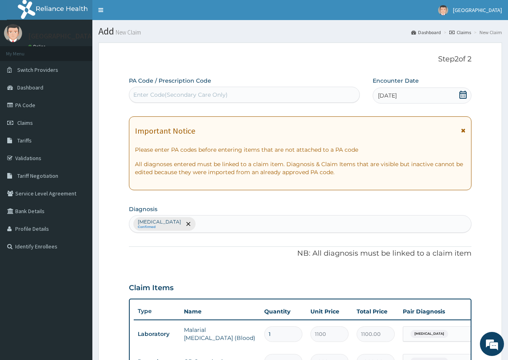
drag, startPoint x: 198, startPoint y: 91, endPoint x: 234, endPoint y: 92, distance: 36.5
click at [205, 91] on div "Enter Code(Secondary Care Only)" at bounding box center [180, 95] width 94 height 8
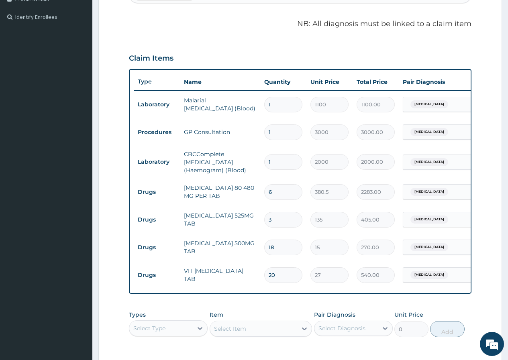
scroll to position [357, 0]
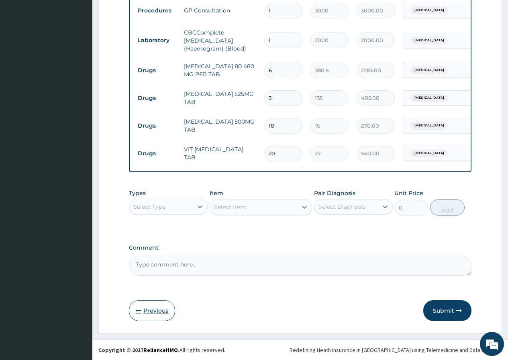
drag, startPoint x: 144, startPoint y: 301, endPoint x: 141, endPoint y: 306, distance: 5.6
click at [142, 303] on button "Previous" at bounding box center [152, 310] width 46 height 21
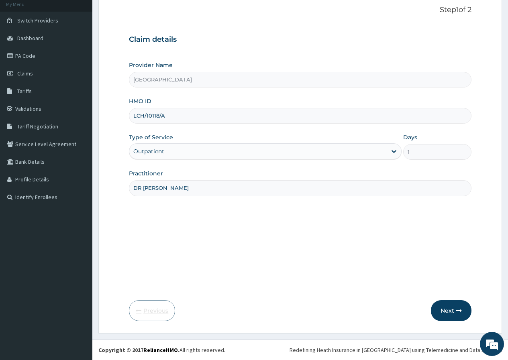
scroll to position [49, 0]
click at [167, 118] on input "LCH/10118/A" at bounding box center [300, 116] width 342 height 16
type input "LHC/10118/A"
click at [447, 314] on button "Next" at bounding box center [451, 310] width 41 height 21
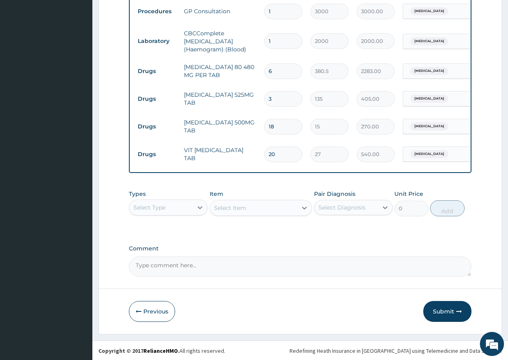
scroll to position [357, 0]
click at [455, 313] on button "Submit" at bounding box center [447, 310] width 48 height 21
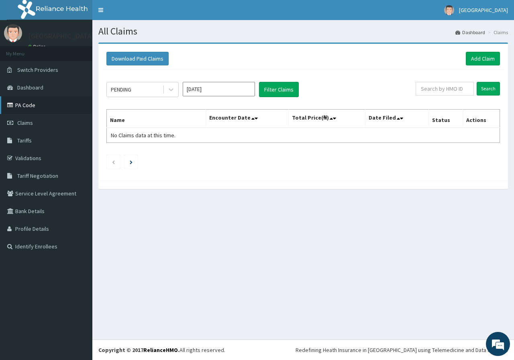
click at [27, 107] on link "PA Code" at bounding box center [46, 105] width 92 height 18
click at [484, 58] on link "Add Claim" at bounding box center [483, 59] width 34 height 14
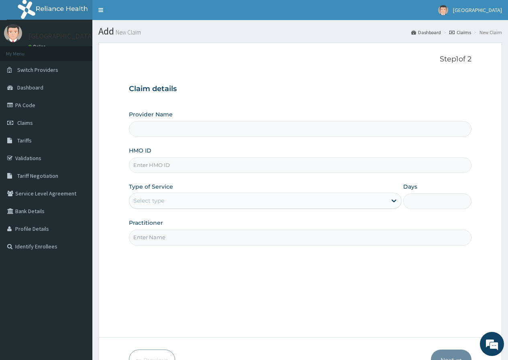
type input "[GEOGRAPHIC_DATA]"
click at [45, 119] on link "Claims" at bounding box center [46, 123] width 92 height 18
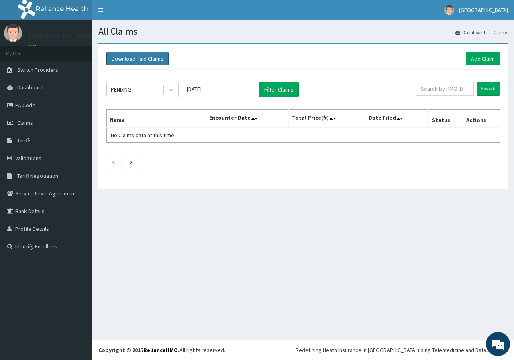
click at [154, 58] on button "Download Paid Claims" at bounding box center [137, 59] width 62 height 14
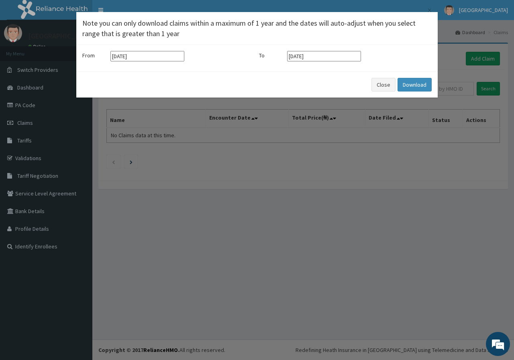
drag, startPoint x: 181, startPoint y: 42, endPoint x: 398, endPoint y: 93, distance: 222.5
click at [374, 121] on div "× Note you can only download claims within a maximum of 1 year and the dates wi…" at bounding box center [257, 180] width 514 height 360
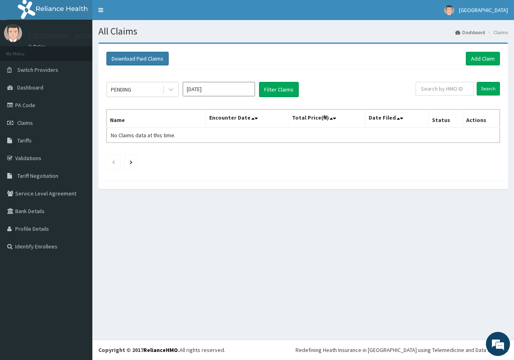
click at [138, 58] on button "Download Paid Claims" at bounding box center [137, 59] width 62 height 14
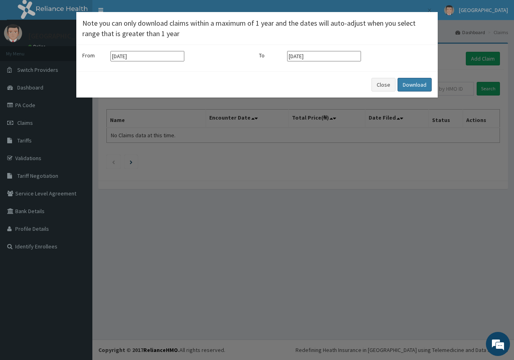
click at [411, 88] on button "Download" at bounding box center [414, 85] width 34 height 14
click at [378, 81] on button "Close" at bounding box center [383, 85] width 24 height 14
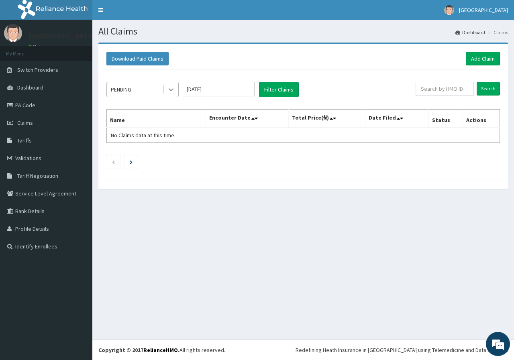
click at [171, 90] on icon at bounding box center [171, 90] width 5 height 3
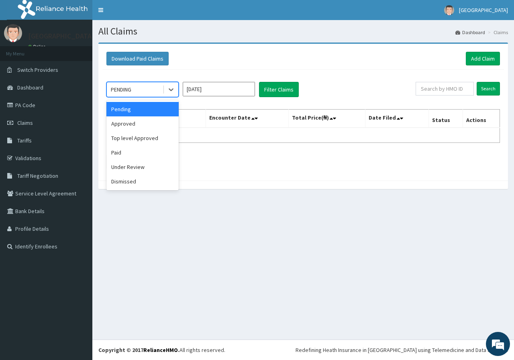
click at [156, 112] on div "Pending" at bounding box center [142, 109] width 72 height 14
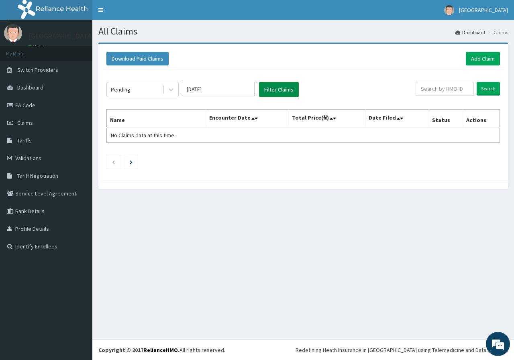
click at [272, 87] on button "Filter Claims" at bounding box center [279, 89] width 40 height 15
click at [274, 90] on button "Filter Claims" at bounding box center [279, 89] width 40 height 15
click at [38, 118] on link "Claims" at bounding box center [46, 123] width 92 height 18
click at [27, 108] on link "PA Code" at bounding box center [46, 105] width 92 height 18
click at [484, 57] on link "Add Claim" at bounding box center [483, 59] width 34 height 14
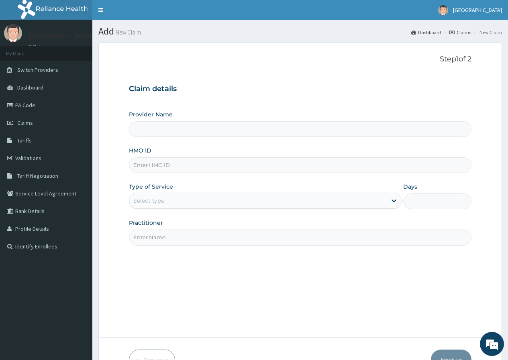
type input "[GEOGRAPHIC_DATA]"
click at [189, 167] on input "HMO ID" at bounding box center [300, 165] width 342 height 16
click at [37, 110] on link "PA Code" at bounding box center [46, 105] width 92 height 18
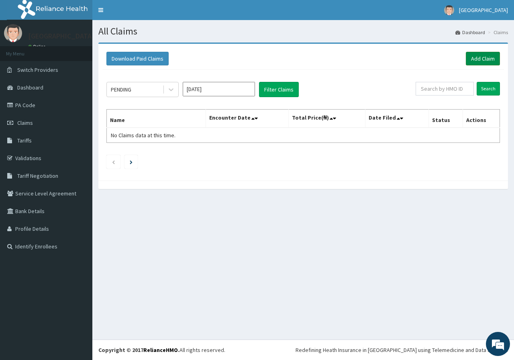
click at [477, 57] on link "Add Claim" at bounding box center [483, 59] width 34 height 14
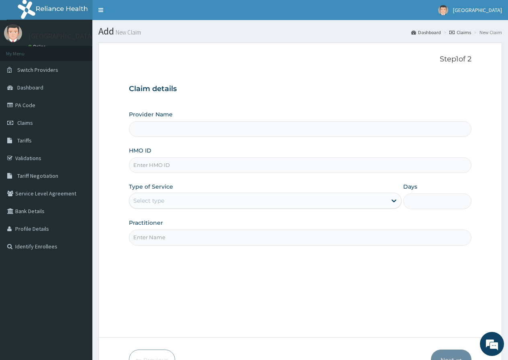
click at [279, 133] on input "Provider Name" at bounding box center [300, 129] width 342 height 16
type input "[GEOGRAPHIC_DATA]"
click at [282, 171] on input "HMO ID" at bounding box center [300, 165] width 342 height 16
type input "gpp/10076/b"
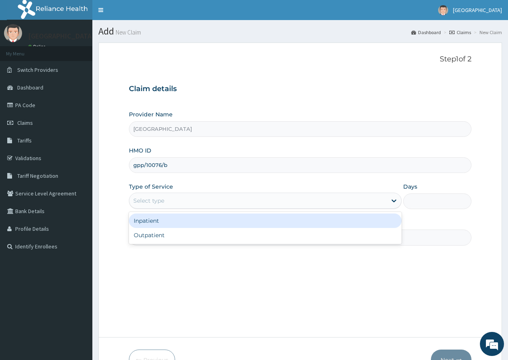
click at [270, 197] on div "Select type" at bounding box center [257, 200] width 257 height 13
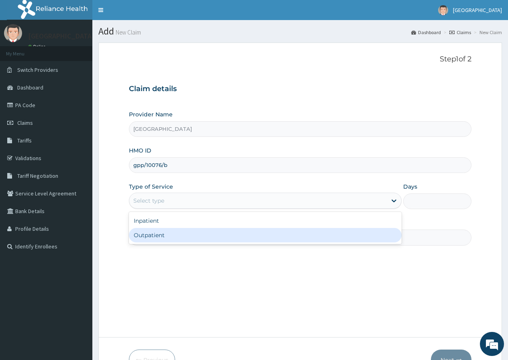
click at [249, 234] on div "Outpatient" at bounding box center [265, 235] width 272 height 14
type input "1"
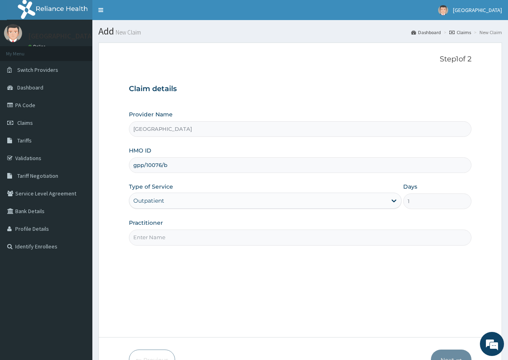
drag, startPoint x: 321, startPoint y: 249, endPoint x: 322, endPoint y: 242, distance: 7.4
click at [322, 242] on div "Step 1 of 2 Claim details Provider Name Marina Hospital HMO ID gpp/10076/b Type…" at bounding box center [300, 190] width 342 height 270
click at [268, 238] on input "Practitioner" at bounding box center [300, 238] width 342 height 16
type input "DR [PERSON_NAME]"
click at [460, 355] on button "Next" at bounding box center [451, 360] width 41 height 21
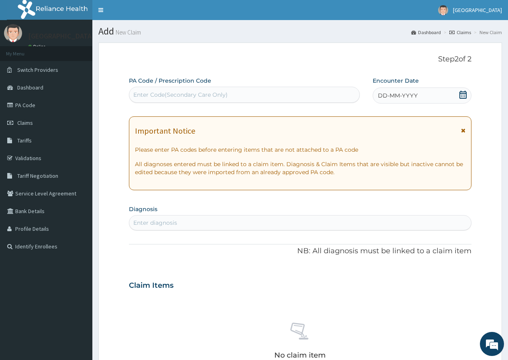
click at [462, 31] on link "Claims" at bounding box center [460, 32] width 22 height 7
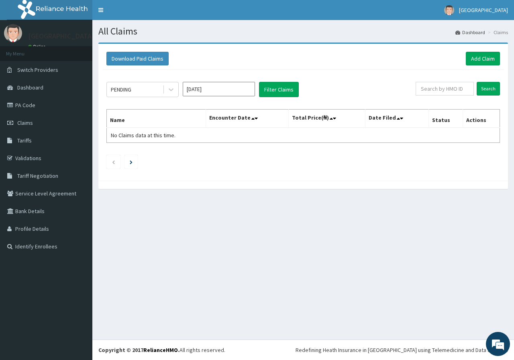
click at [500, 31] on li "Claims" at bounding box center [497, 32] width 22 height 7
click at [504, 34] on li "Claims" at bounding box center [497, 32] width 22 height 7
click at [501, 34] on li "Claims" at bounding box center [497, 32] width 22 height 7
drag, startPoint x: 333, startPoint y: 264, endPoint x: 337, endPoint y: 224, distance: 40.3
click at [333, 255] on div "All Claims Dashboard Claims Download Paid Claims Add Claim × Note you can only …" at bounding box center [302, 179] width 421 height 319
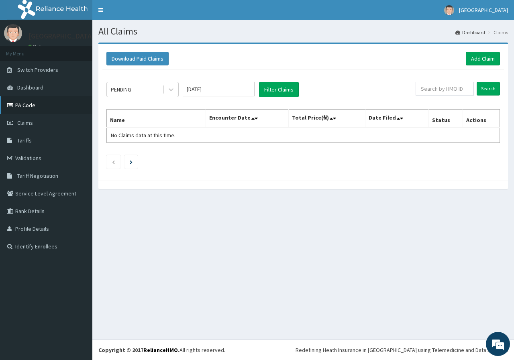
click at [46, 108] on link "PA Code" at bounding box center [46, 105] width 92 height 18
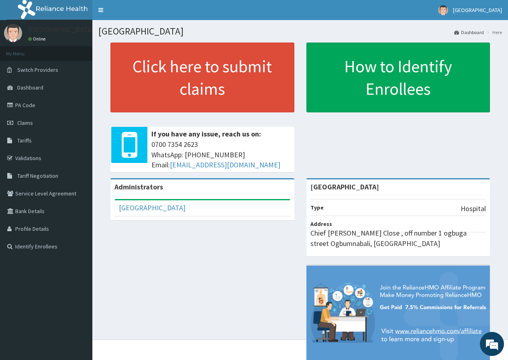
click at [43, 102] on link "PA Code" at bounding box center [46, 105] width 92 height 18
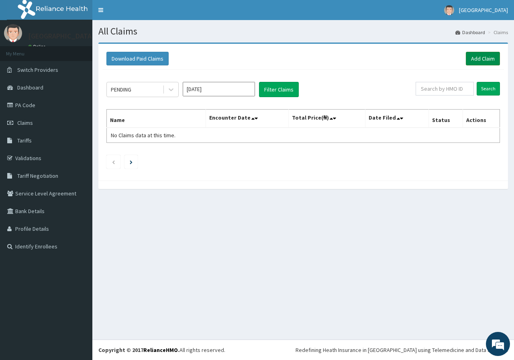
click at [472, 58] on link "Add Claim" at bounding box center [483, 59] width 34 height 14
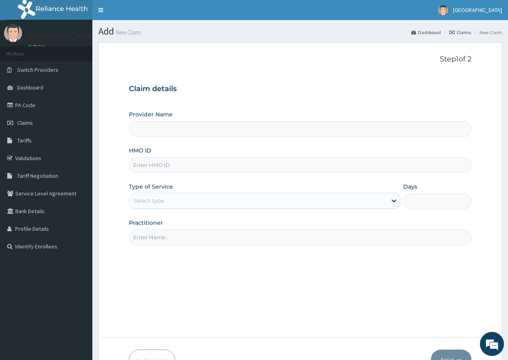
click at [179, 169] on input "HMO ID" at bounding box center [300, 165] width 342 height 16
type input "[GEOGRAPHIC_DATA]"
click at [179, 171] on input "HMO ID" at bounding box center [300, 165] width 342 height 16
type input "gpp/10076/b"
click at [191, 200] on div "Select type" at bounding box center [257, 200] width 257 height 13
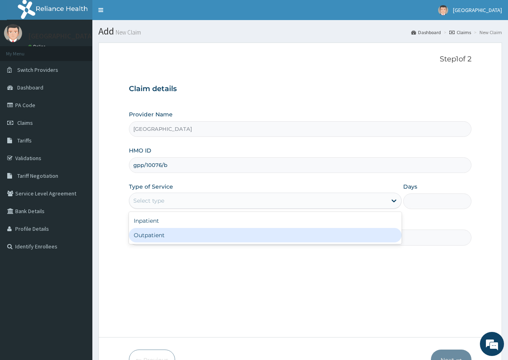
click at [188, 238] on div "Outpatient" at bounding box center [265, 235] width 272 height 14
type input "1"
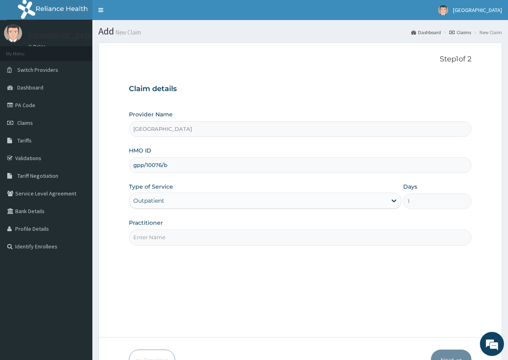
click at [191, 236] on input "Practitioner" at bounding box center [300, 238] width 342 height 16
type input "DR [PERSON_NAME]"
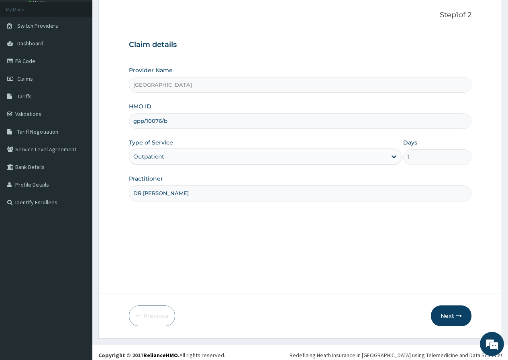
scroll to position [49, 0]
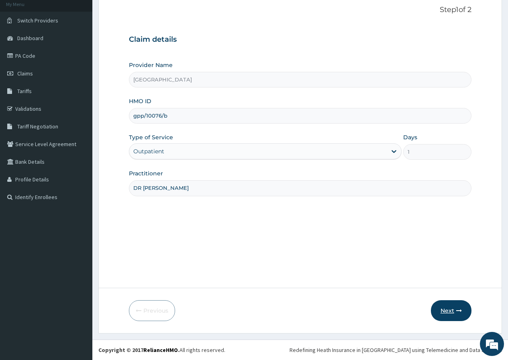
click at [446, 308] on button "Next" at bounding box center [451, 310] width 41 height 21
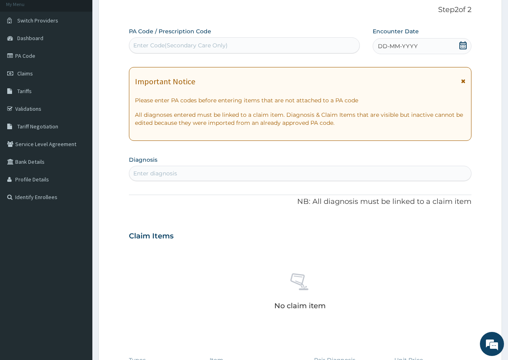
click at [248, 175] on div "Enter diagnosis" at bounding box center [300, 173] width 342 height 13
click at [256, 169] on div "Enter diagnosis" at bounding box center [300, 173] width 342 height 13
type input "s"
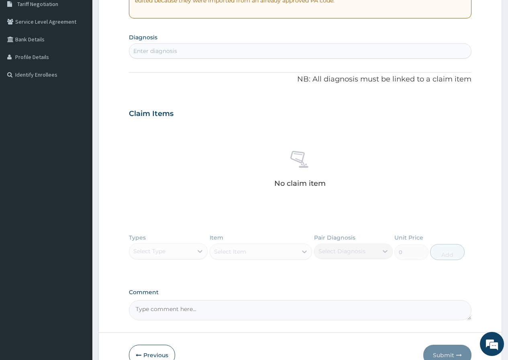
scroll to position [0, 0]
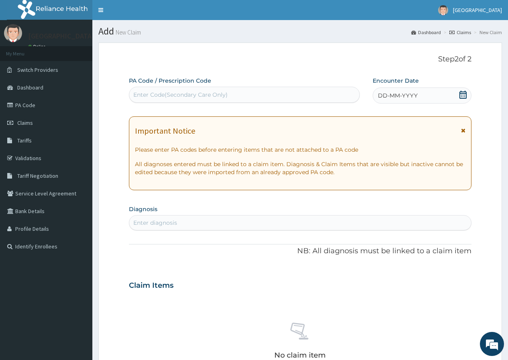
click at [252, 93] on div "Enter Code(Secondary Care Only)" at bounding box center [244, 94] width 230 height 13
click at [226, 92] on div "Enter Code(Secondary Care Only)" at bounding box center [180, 95] width 94 height 8
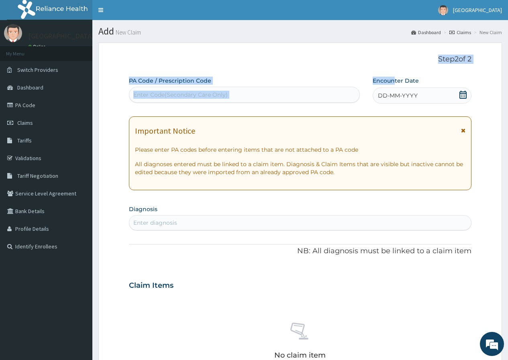
drag, startPoint x: 321, startPoint y: 42, endPoint x: 411, endPoint y: 102, distance: 108.2
click at [400, 83] on form "Step 2 of 2 PA Code / Prescription Code Enter Code(Secondary Care Only) Encount…" at bounding box center [299, 296] width 403 height 507
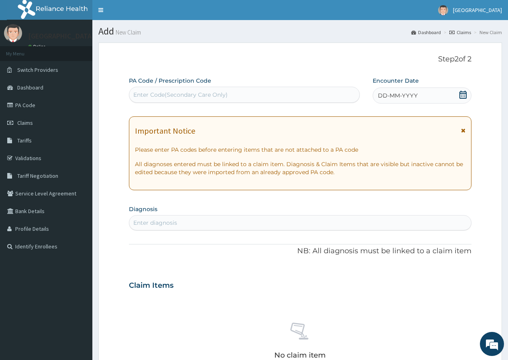
click at [464, 96] on icon at bounding box center [462, 95] width 7 height 8
